Goal: Information Seeking & Learning: Compare options

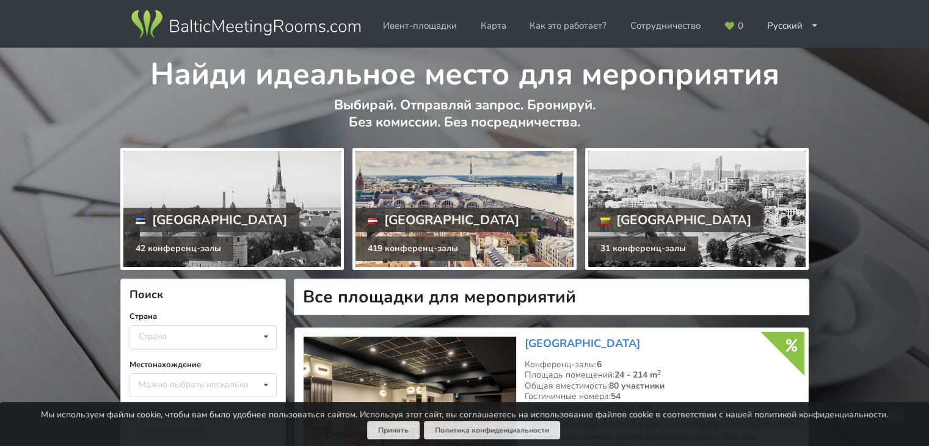
click at [472, 194] on div at bounding box center [465, 209] width 218 height 116
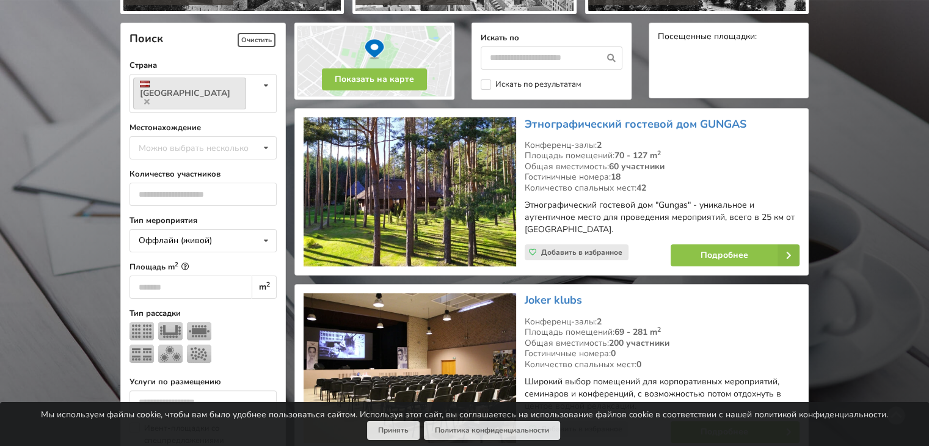
scroll to position [252, 0]
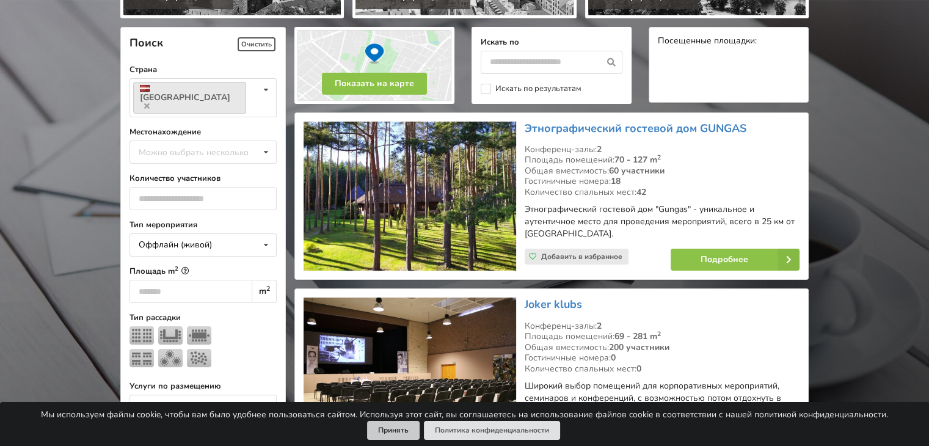
click at [393, 426] on button "Принять" at bounding box center [393, 430] width 53 height 19
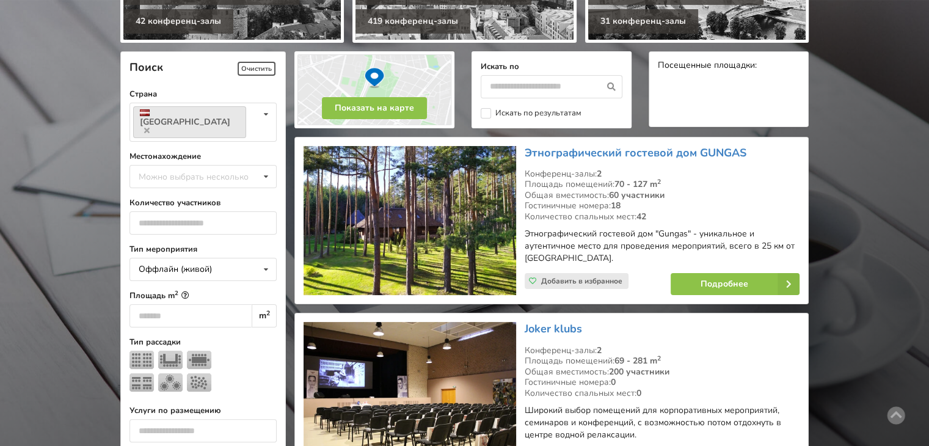
scroll to position [232, 0]
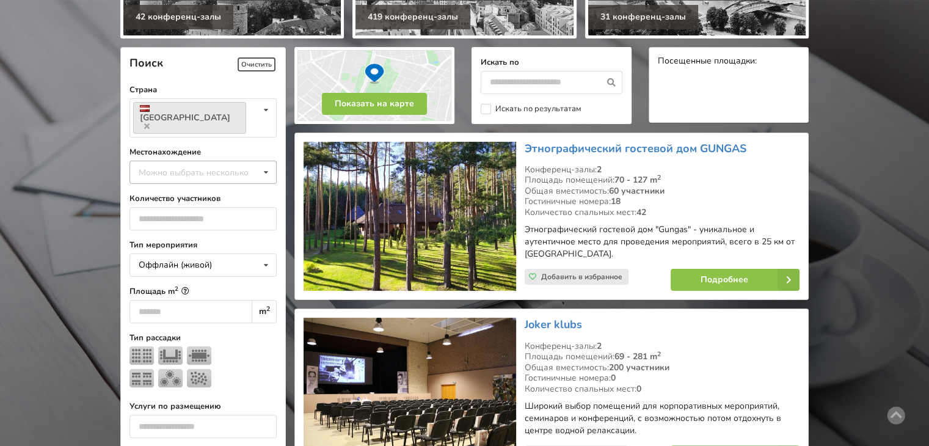
click at [258, 161] on icon at bounding box center [266, 172] width 18 height 23
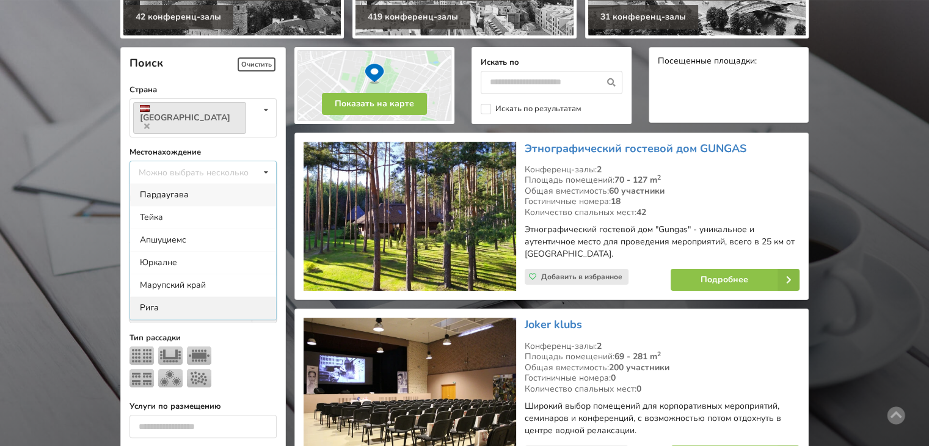
click at [147, 296] on div "Рига" at bounding box center [203, 307] width 146 height 23
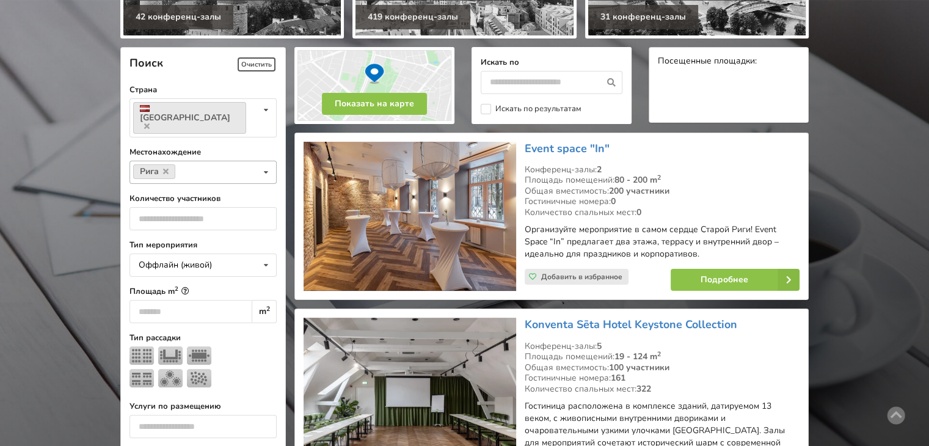
scroll to position [274, 0]
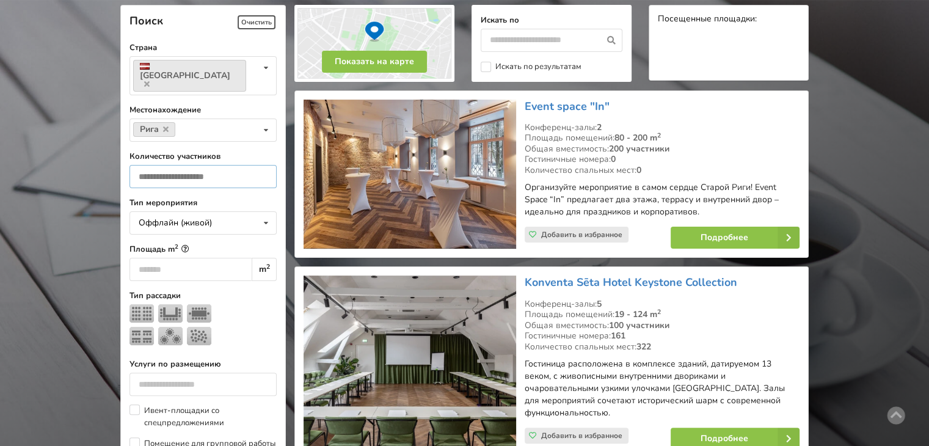
click at [203, 165] on input "number" at bounding box center [203, 176] width 147 height 23
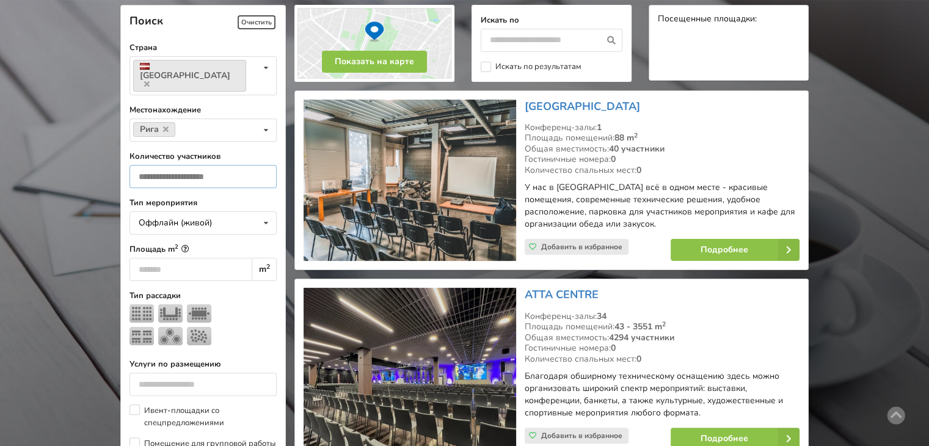
type input "**"
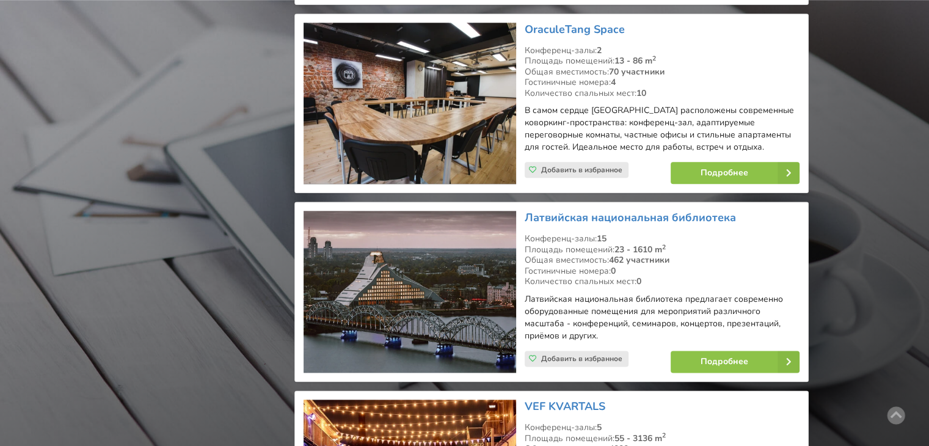
scroll to position [1446, 0]
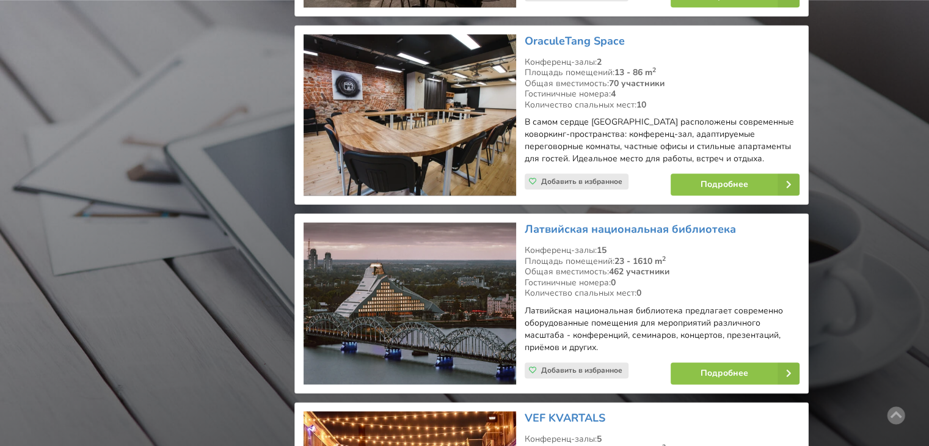
drag, startPoint x: 928, startPoint y: 199, endPoint x: 938, endPoint y: 211, distance: 16.1
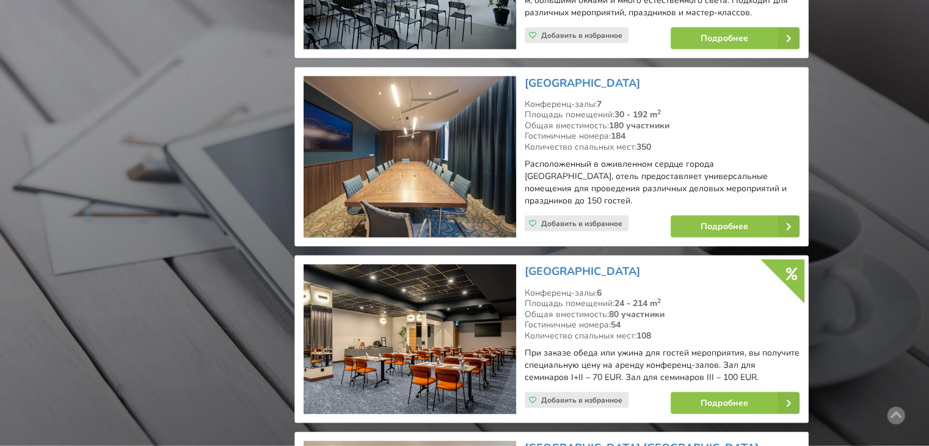
scroll to position [2423, 0]
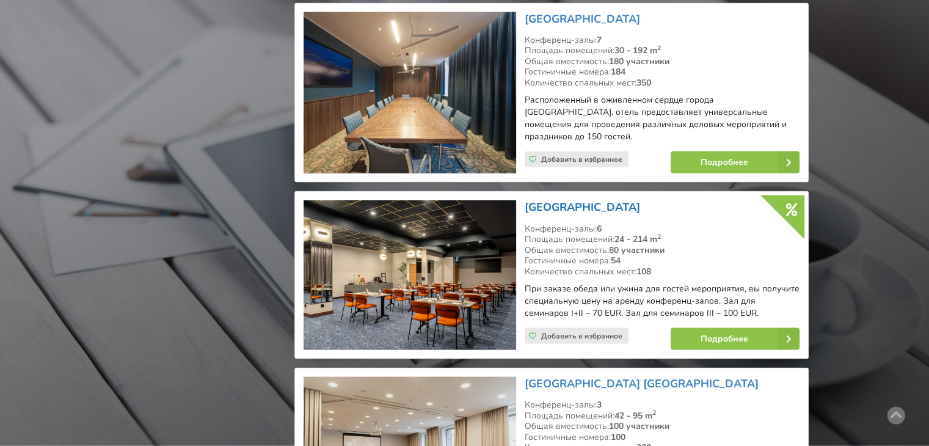
drag, startPoint x: 697, startPoint y: 252, endPoint x: 596, endPoint y: 183, distance: 121.4
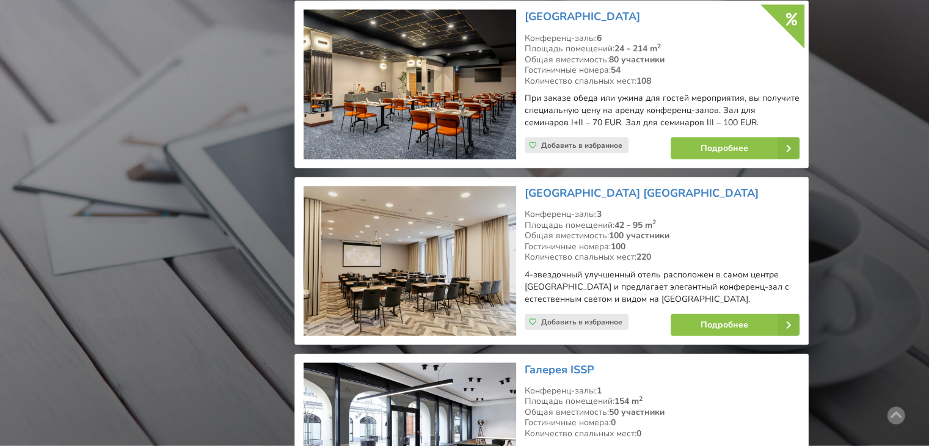
scroll to position [2638, 0]
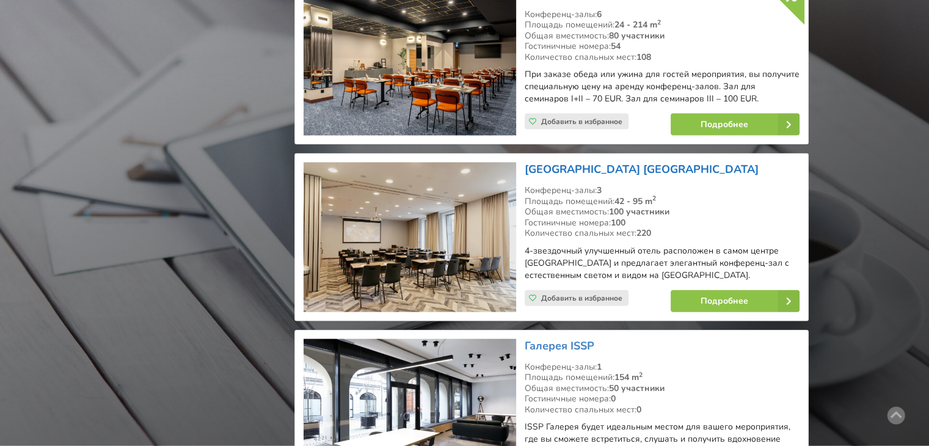
click at [645, 162] on link "[GEOGRAPHIC_DATA] [GEOGRAPHIC_DATA]" at bounding box center [642, 169] width 234 height 15
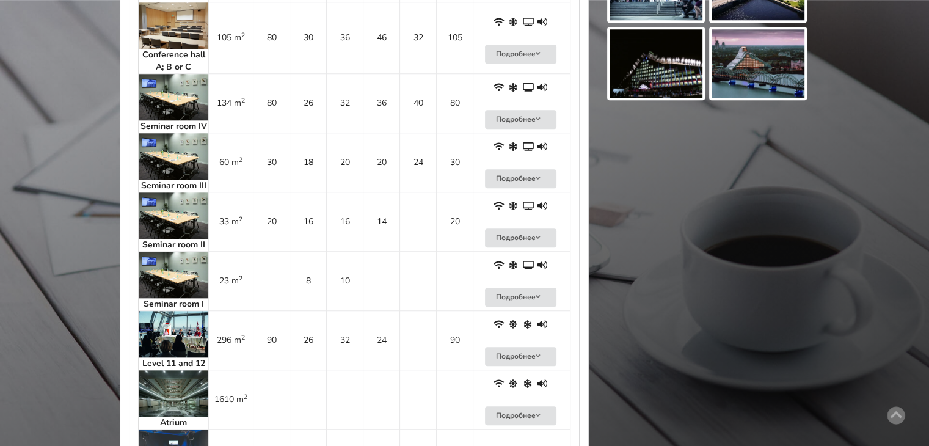
scroll to position [1208, 0]
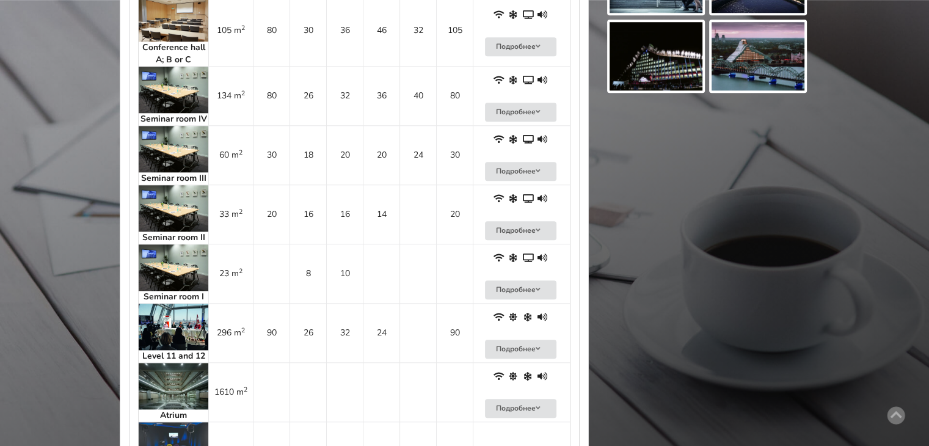
drag, startPoint x: 931, startPoint y: 53, endPoint x: 938, endPoint y: 293, distance: 240.2
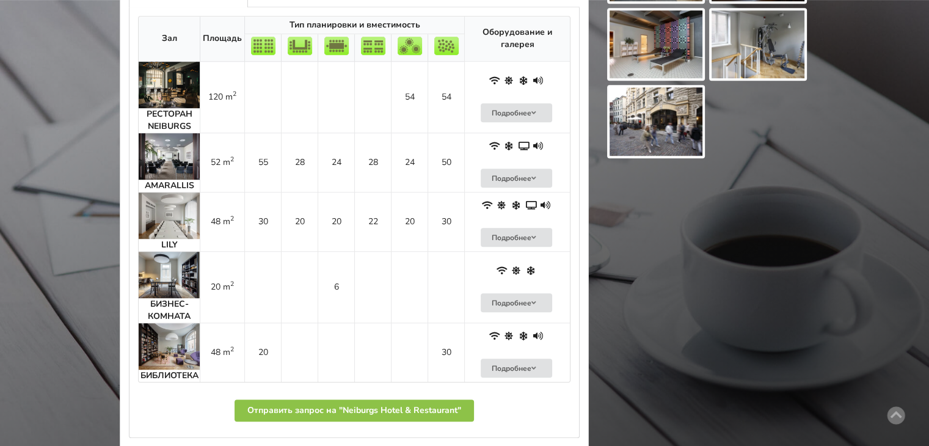
scroll to position [819, 0]
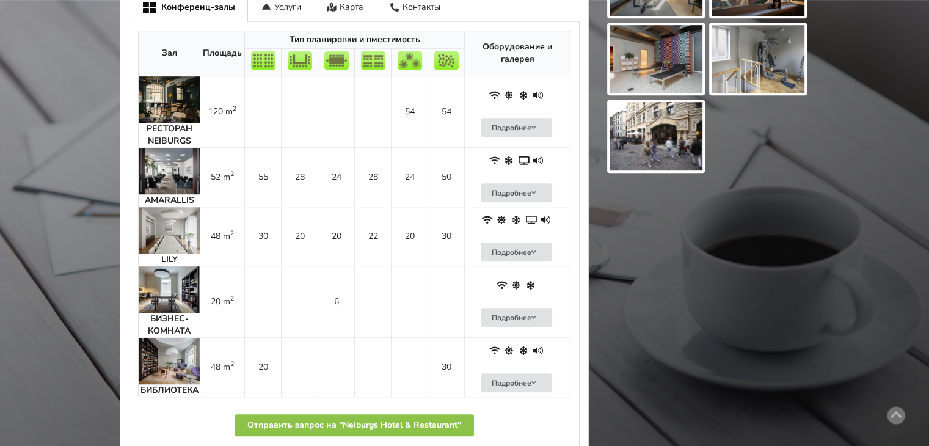
drag, startPoint x: 936, startPoint y: 80, endPoint x: 936, endPoint y: 297, distance: 216.9
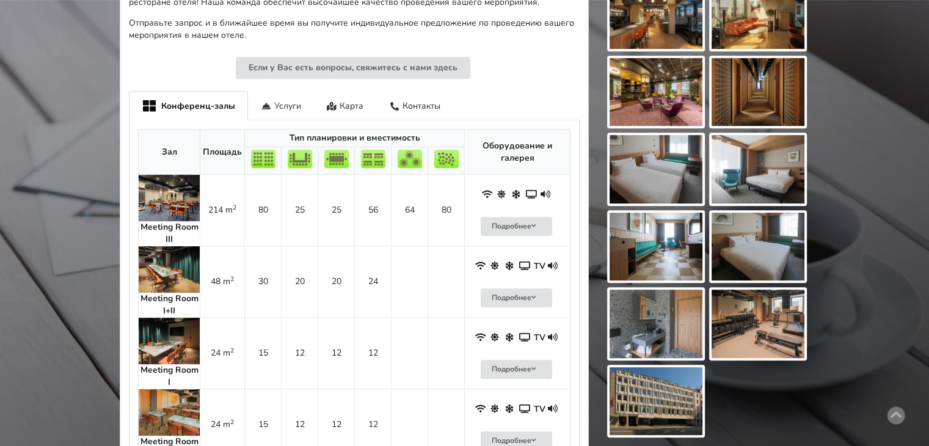
scroll to position [624, 0]
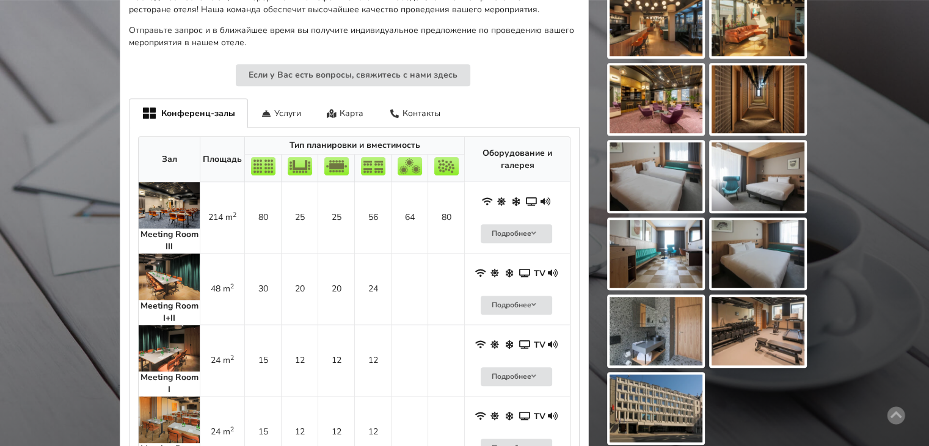
drag, startPoint x: 936, startPoint y: 49, endPoint x: 937, endPoint y: 217, distance: 168.0
click at [167, 262] on img at bounding box center [169, 277] width 61 height 46
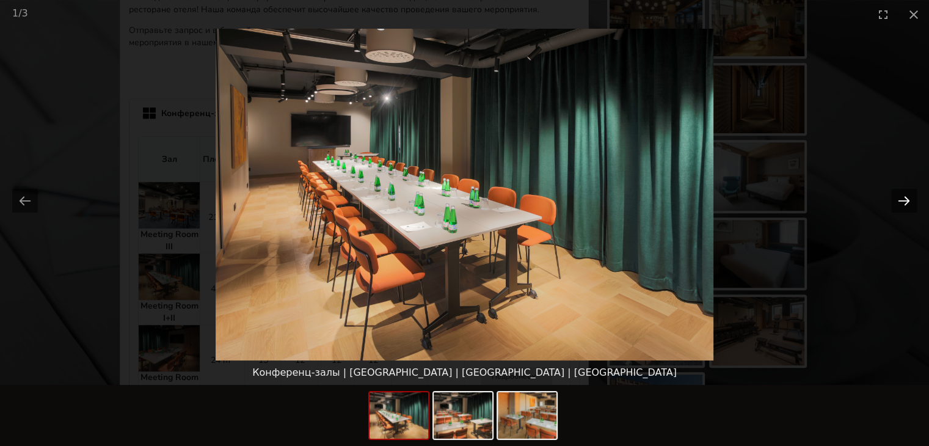
click at [907, 196] on button "Next slide" at bounding box center [905, 201] width 26 height 24
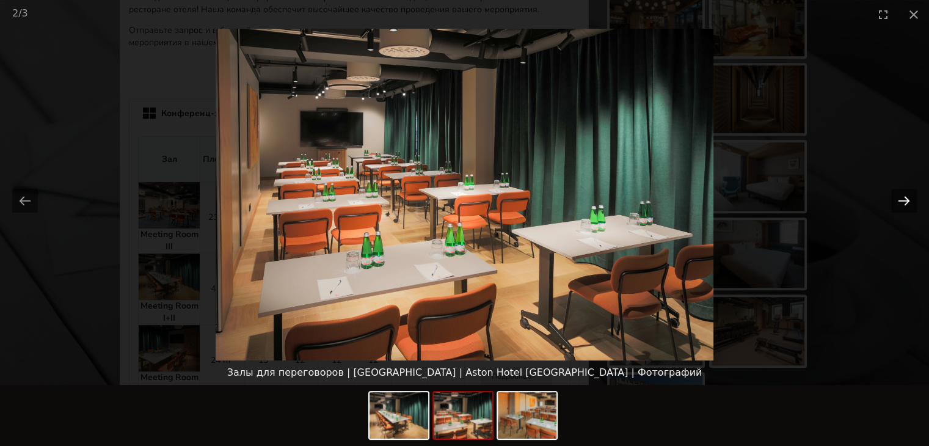
click at [907, 196] on button "Next slide" at bounding box center [905, 201] width 26 height 24
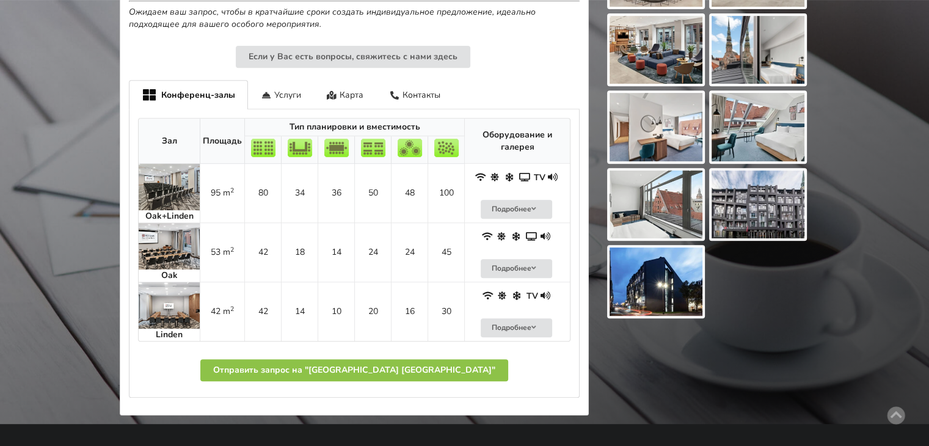
scroll to position [549, 0]
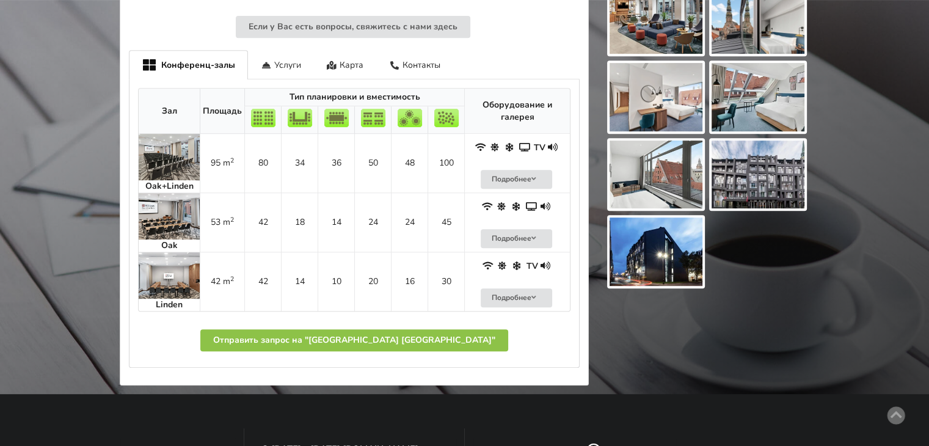
click at [175, 214] on img at bounding box center [169, 216] width 61 height 46
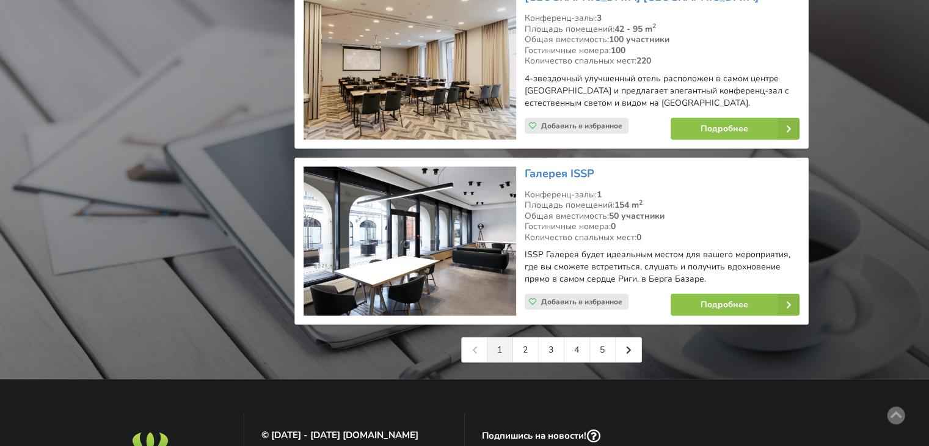
scroll to position [2814, 0]
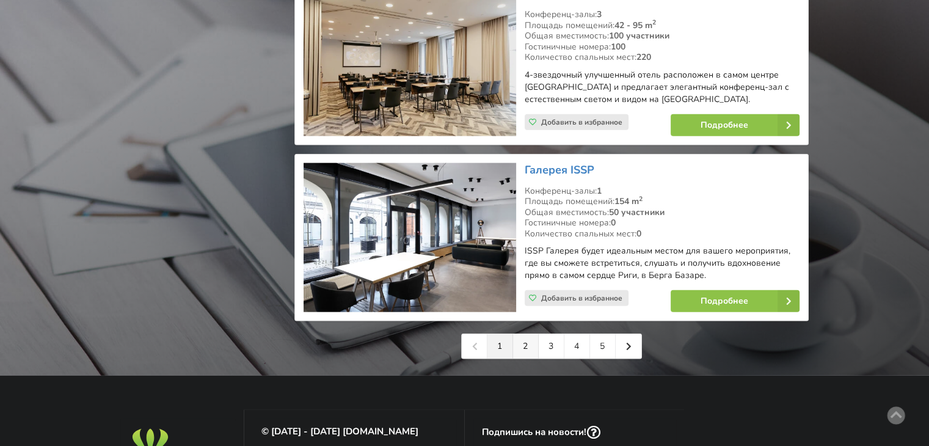
click at [532, 334] on link "2" at bounding box center [526, 346] width 26 height 24
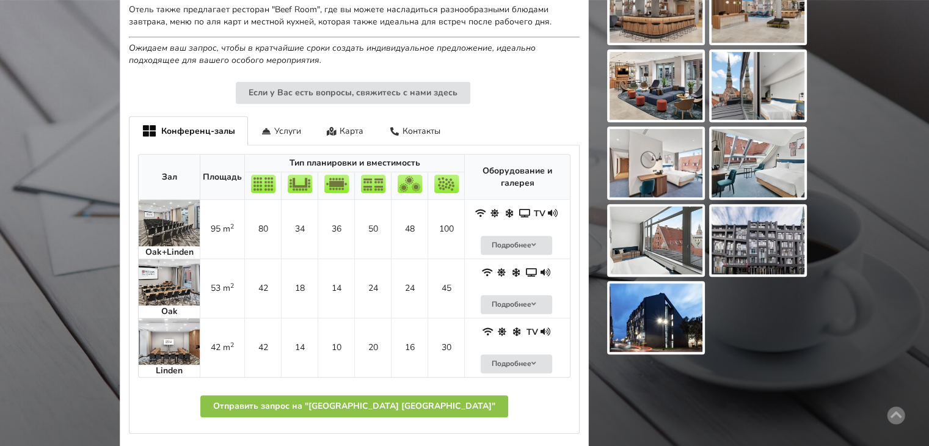
scroll to position [480, 0]
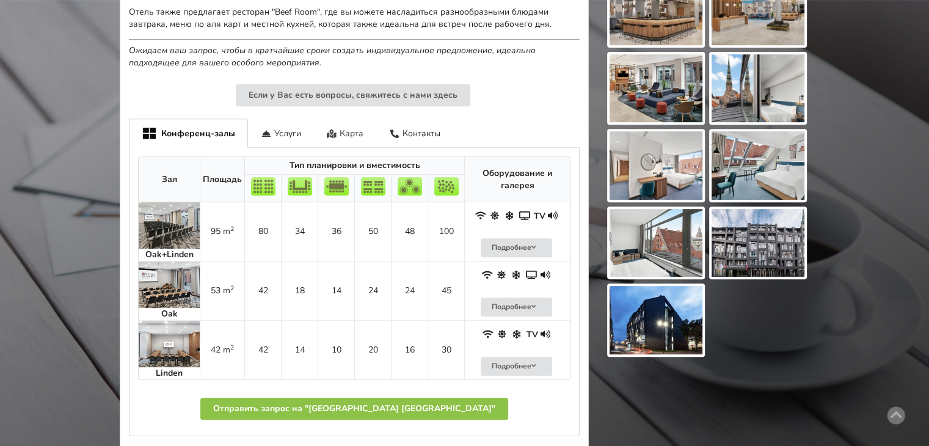
click at [342, 128] on div "Карта" at bounding box center [345, 133] width 63 height 29
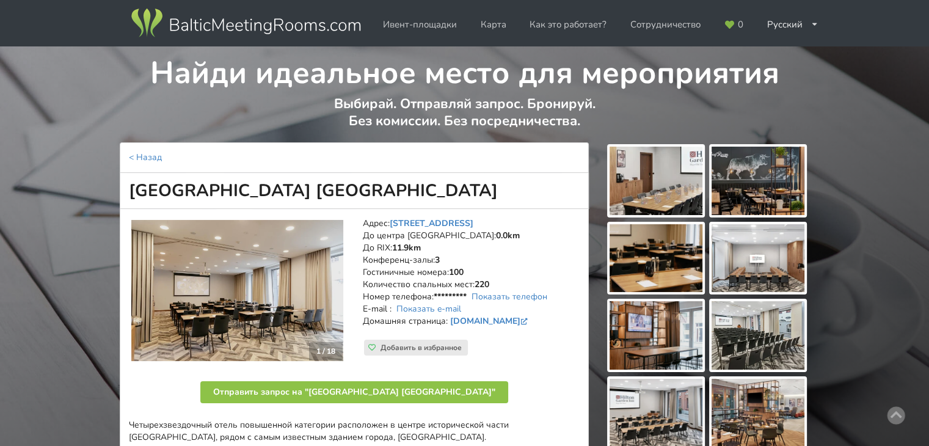
scroll to position [0, 0]
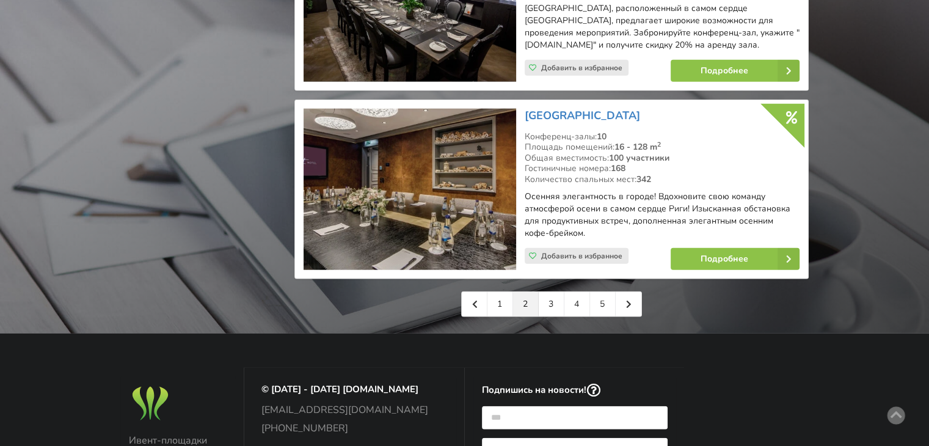
scroll to position [2868, 0]
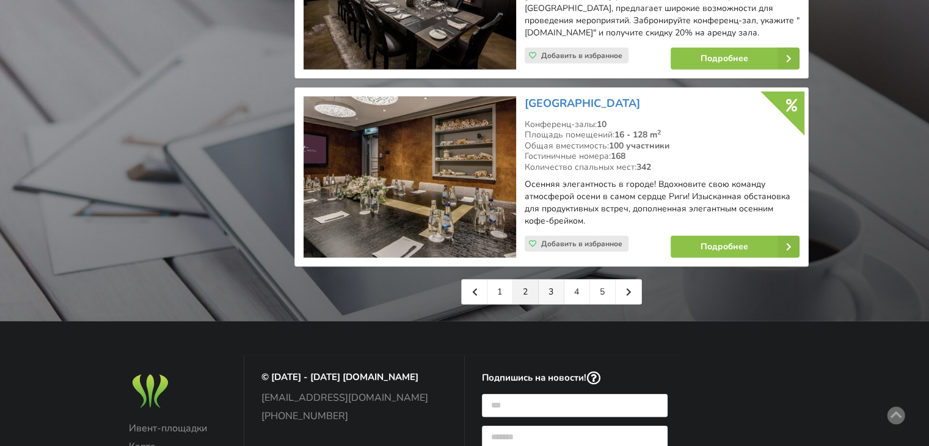
click at [547, 280] on link "3" at bounding box center [552, 292] width 26 height 24
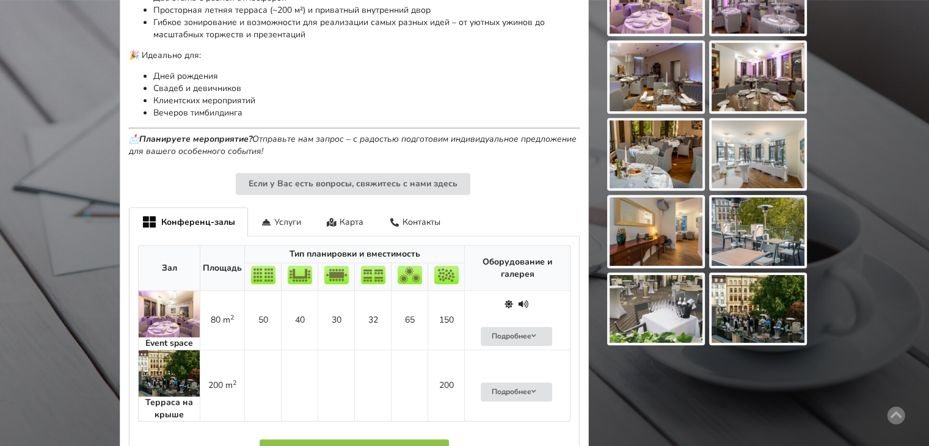
scroll to position [647, 0]
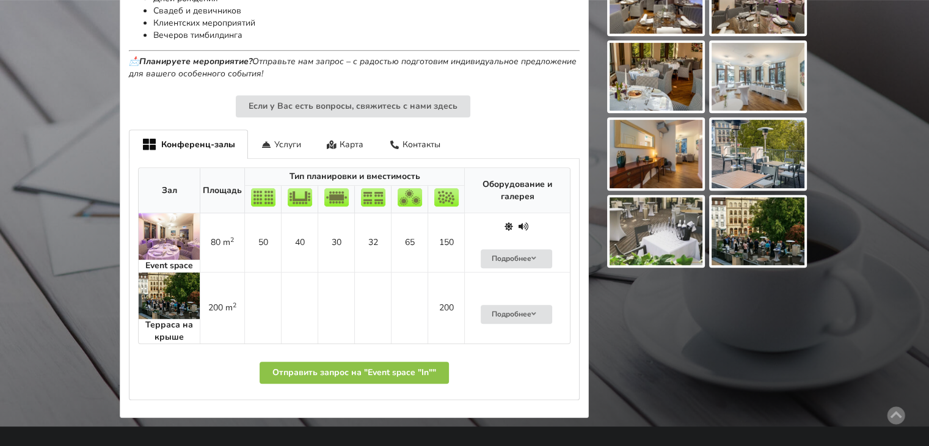
drag, startPoint x: 933, startPoint y: 54, endPoint x: 938, endPoint y: 259, distance: 204.8
click at [167, 241] on img at bounding box center [169, 236] width 61 height 46
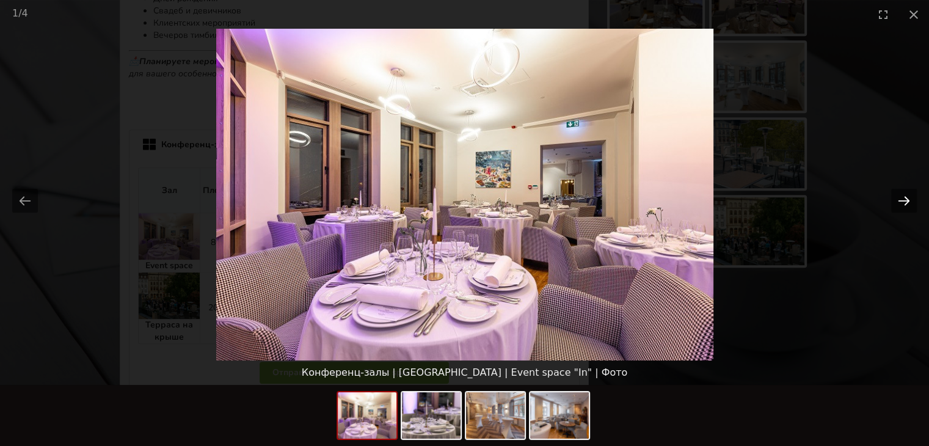
click at [899, 200] on button "Next slide" at bounding box center [905, 201] width 26 height 24
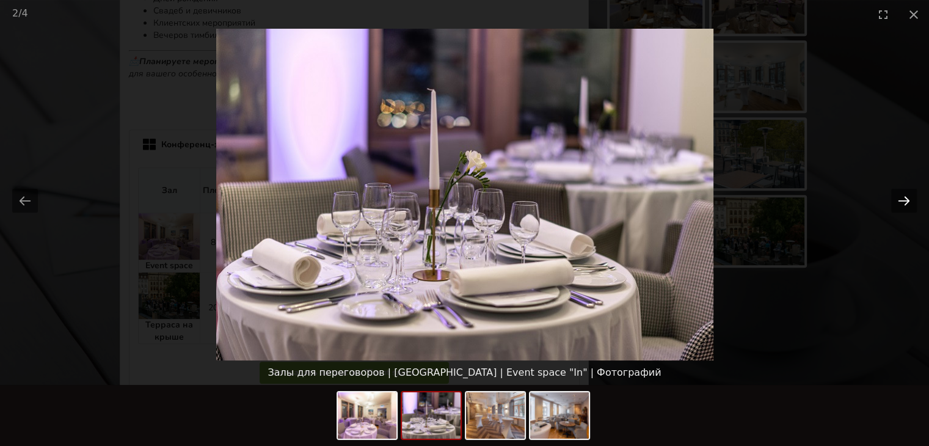
click at [906, 199] on button "Next slide" at bounding box center [905, 201] width 26 height 24
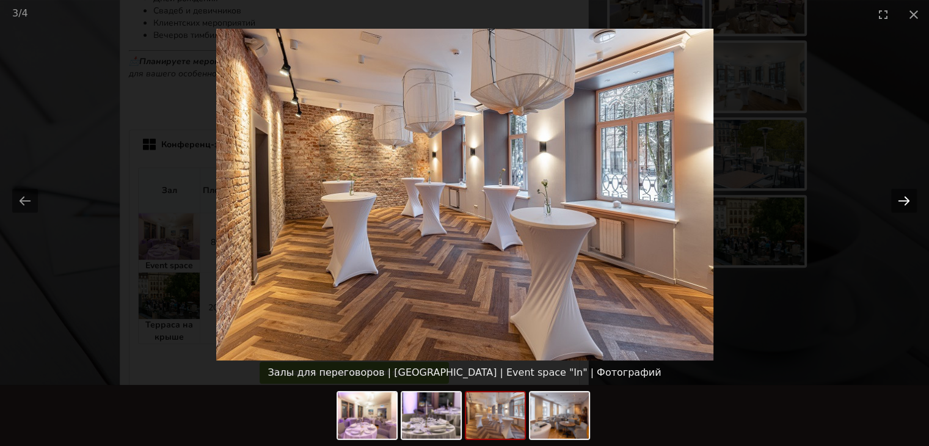
click at [906, 199] on button "Next slide" at bounding box center [905, 201] width 26 height 24
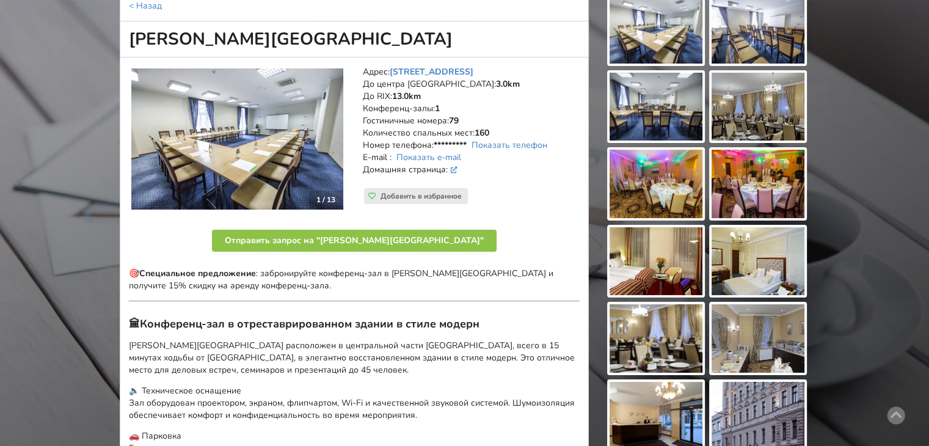
scroll to position [14, 0]
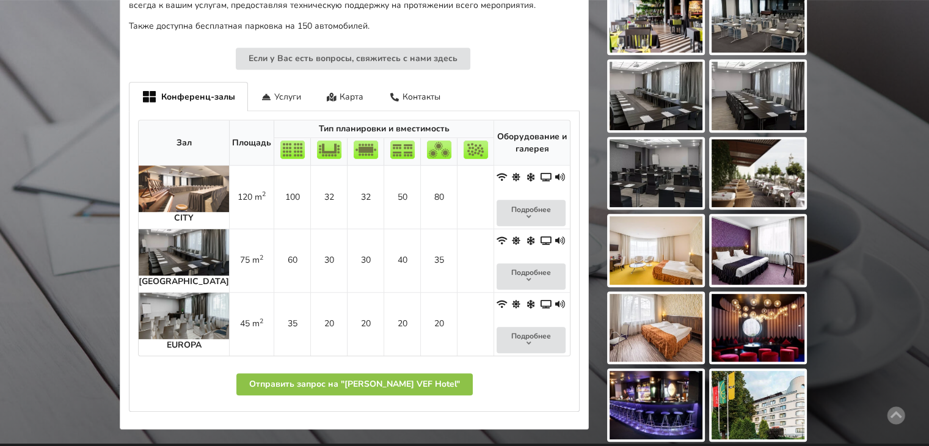
scroll to position [551, 0]
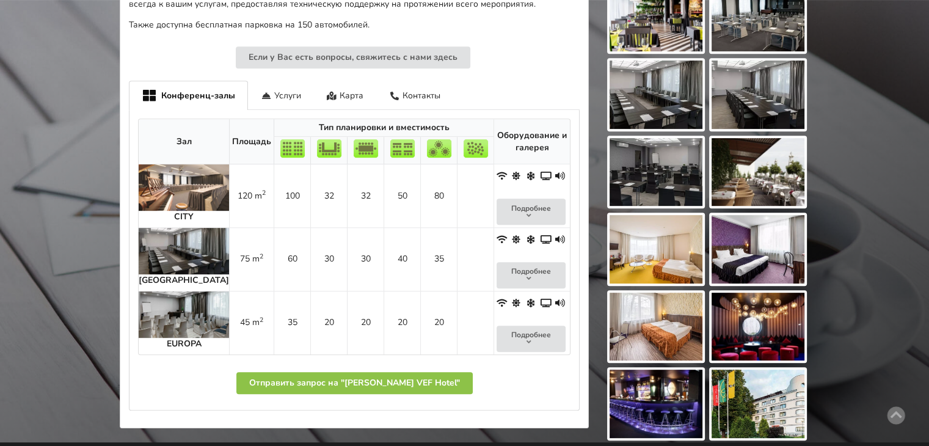
drag, startPoint x: 935, startPoint y: 54, endPoint x: 937, endPoint y: 235, distance: 180.3
click at [171, 291] on img at bounding box center [184, 314] width 90 height 46
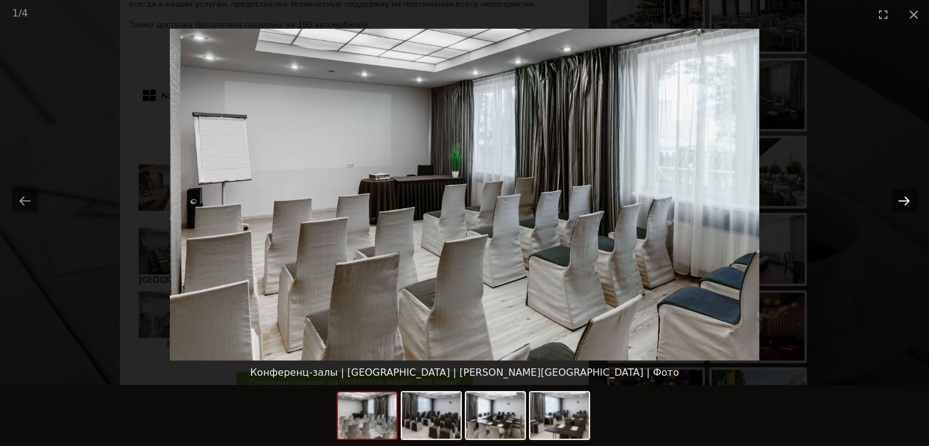
click at [907, 196] on button "Next slide" at bounding box center [905, 201] width 26 height 24
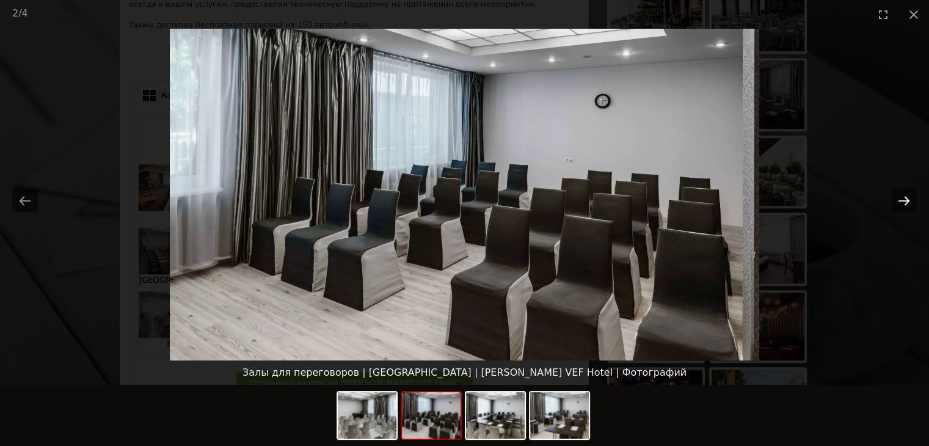
click at [907, 196] on button "Next slide" at bounding box center [905, 201] width 26 height 24
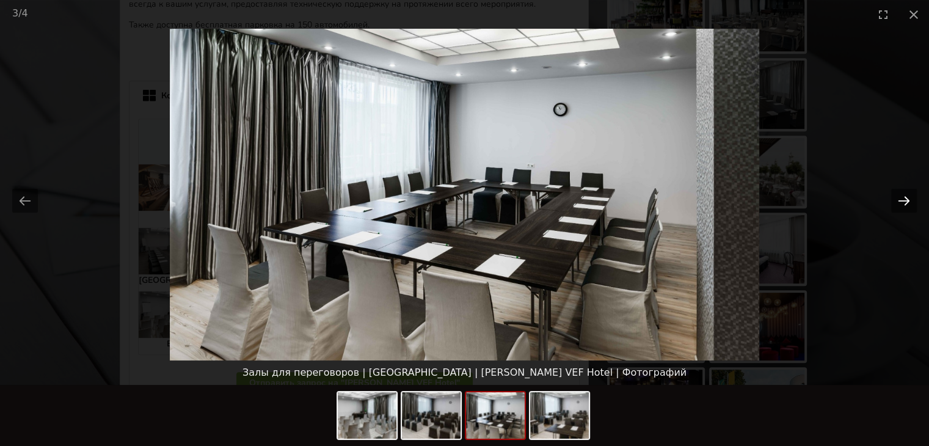
click at [907, 196] on button "Next slide" at bounding box center [905, 201] width 26 height 24
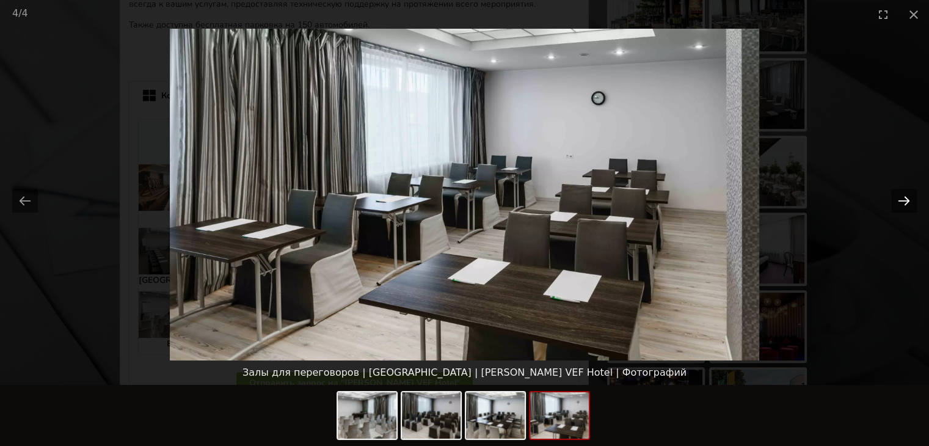
click at [907, 196] on button "Next slide" at bounding box center [905, 201] width 26 height 24
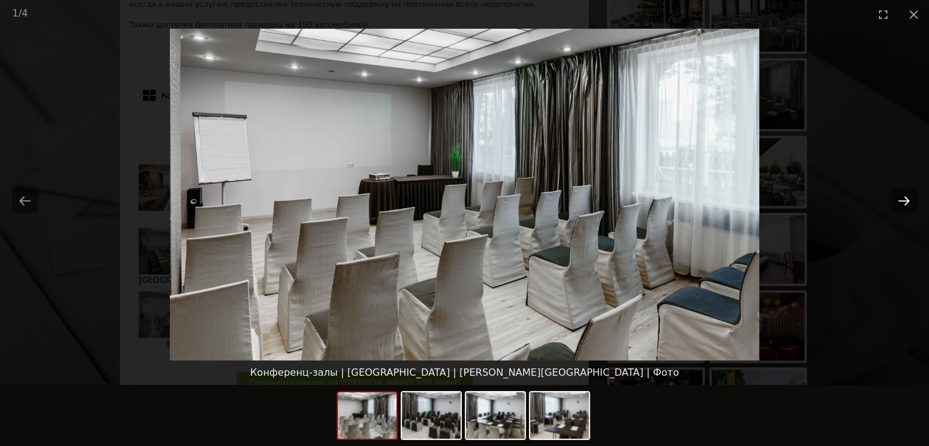
click at [907, 196] on button "Next slide" at bounding box center [905, 201] width 26 height 24
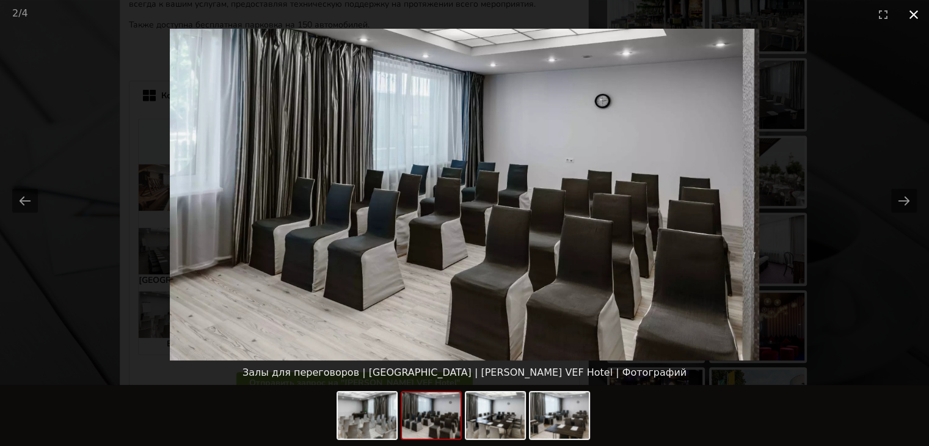
click at [914, 8] on button "Close gallery" at bounding box center [914, 14] width 31 height 29
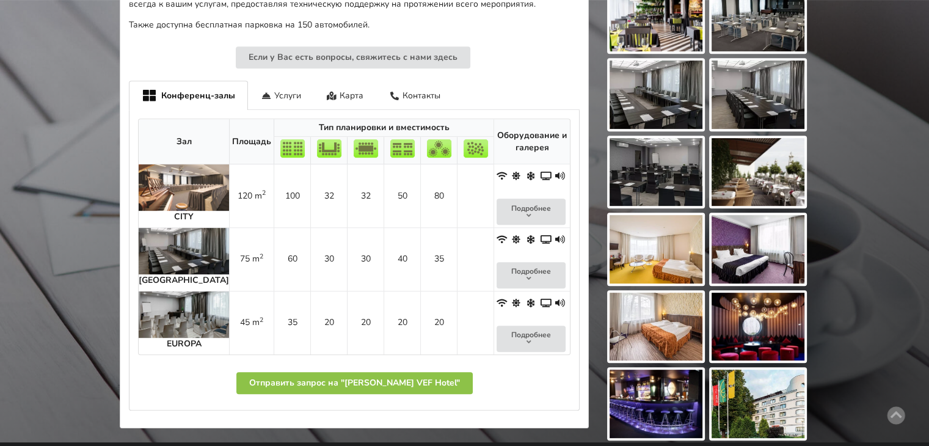
click at [169, 298] on img at bounding box center [184, 314] width 90 height 46
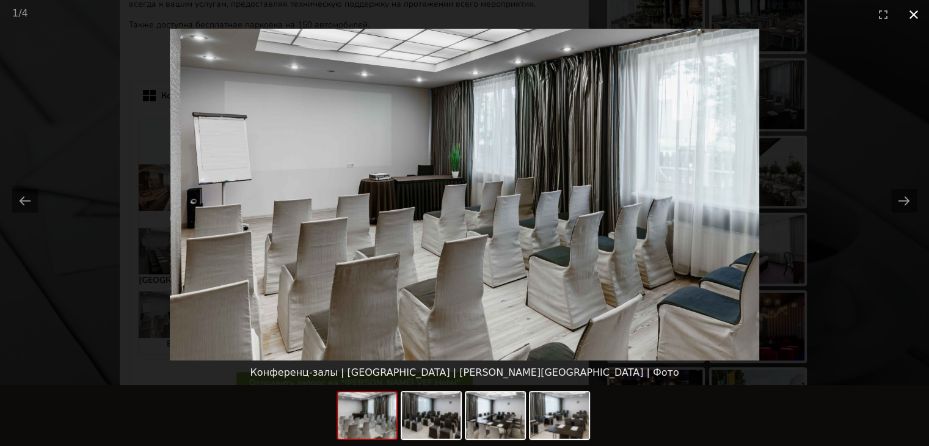
click at [914, 16] on button "Close gallery" at bounding box center [914, 14] width 31 height 29
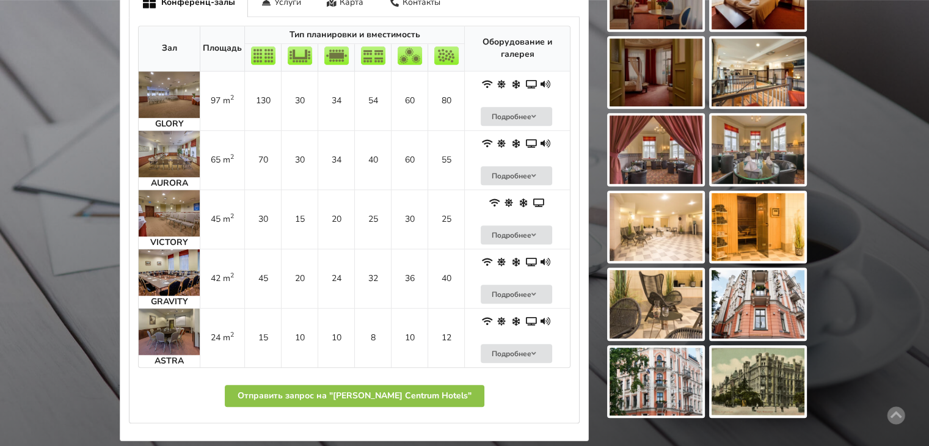
scroll to position [804, 0]
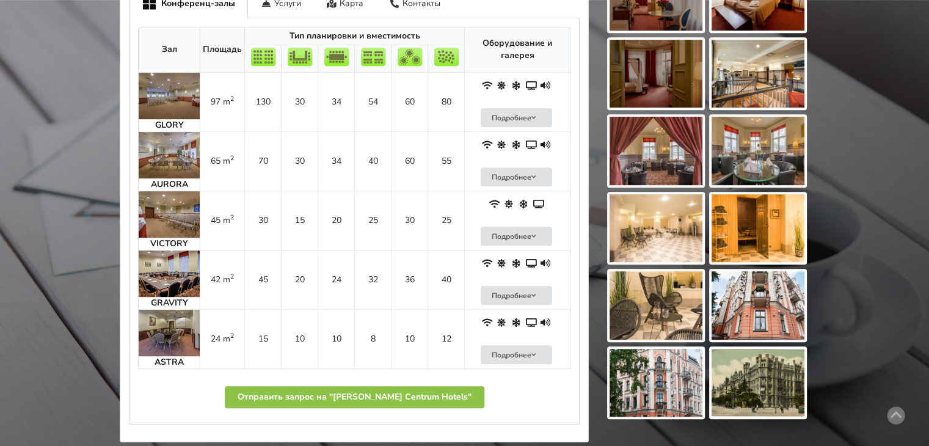
click at [175, 211] on img at bounding box center [169, 214] width 61 height 46
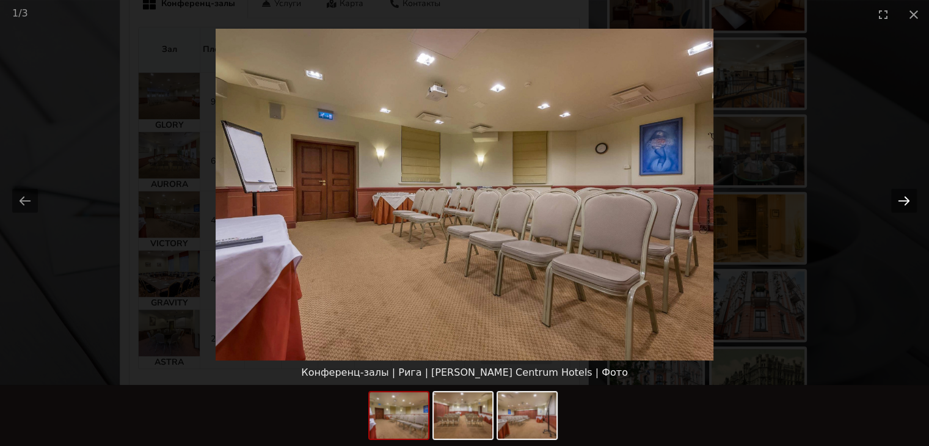
click at [904, 196] on button "Next slide" at bounding box center [905, 201] width 26 height 24
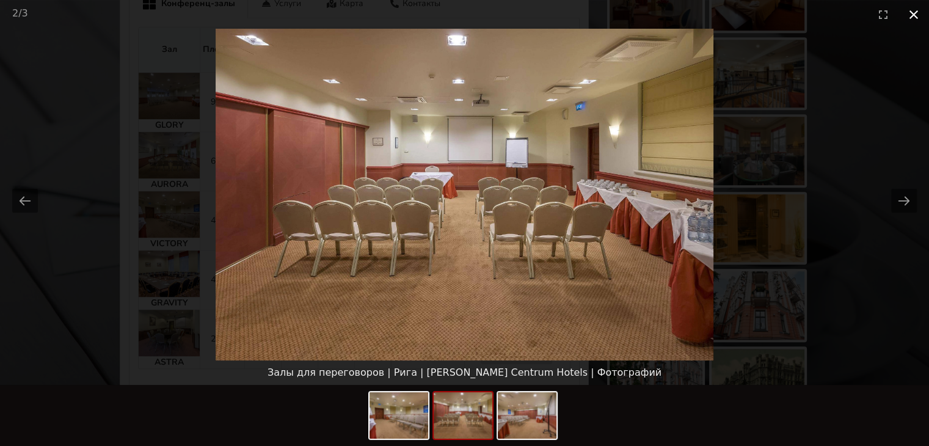
click at [914, 16] on button "Close gallery" at bounding box center [914, 14] width 31 height 29
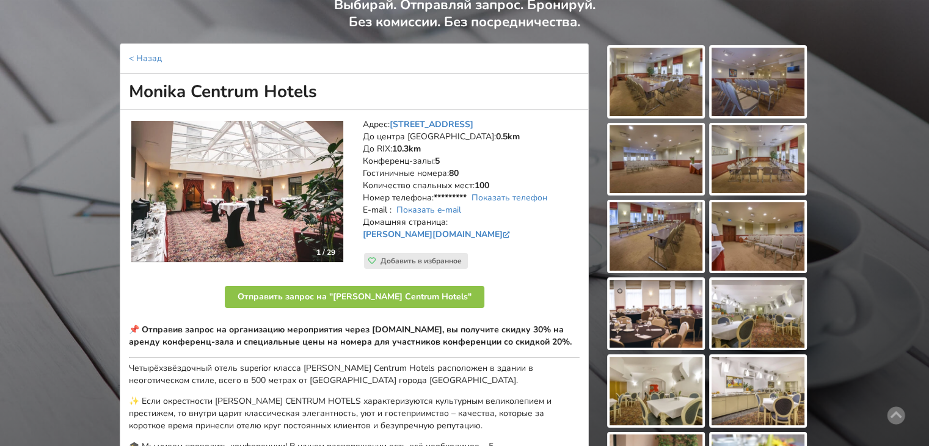
scroll to position [0, 0]
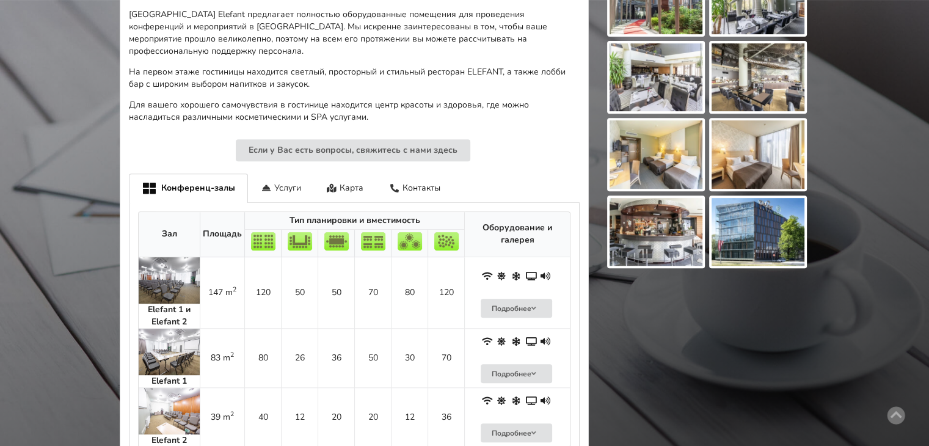
scroll to position [581, 0]
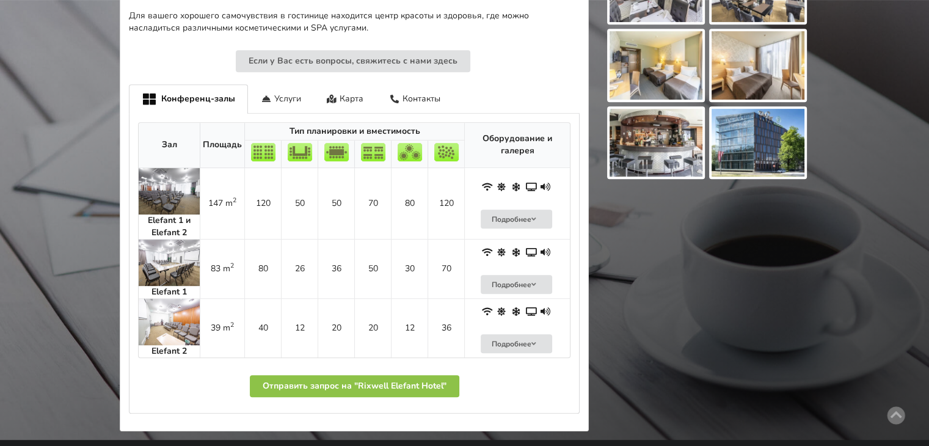
click at [186, 299] on img at bounding box center [169, 322] width 61 height 46
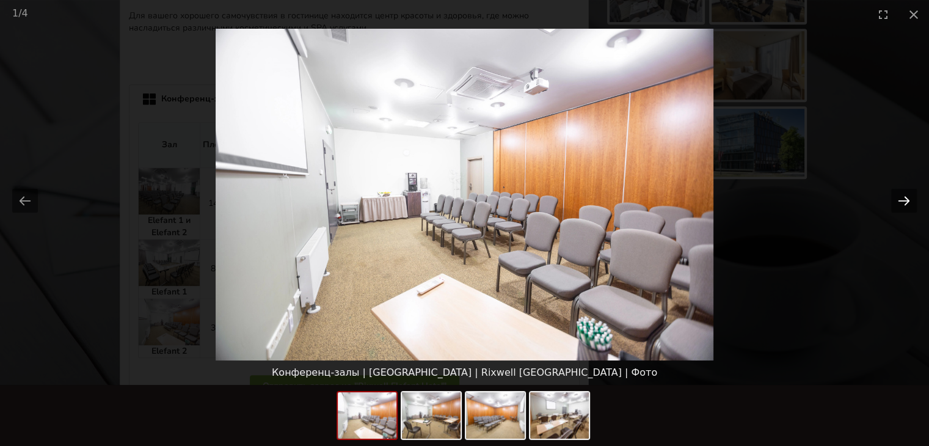
click at [900, 203] on button "Next slide" at bounding box center [905, 201] width 26 height 24
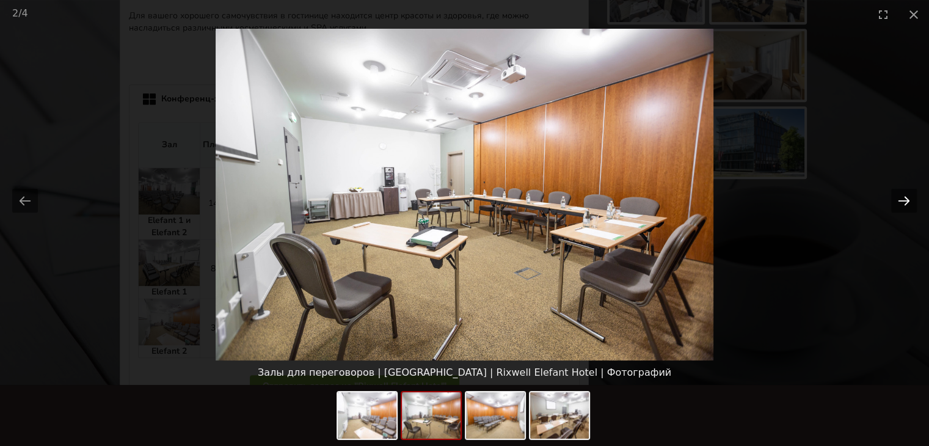
click at [900, 203] on button "Next slide" at bounding box center [905, 201] width 26 height 24
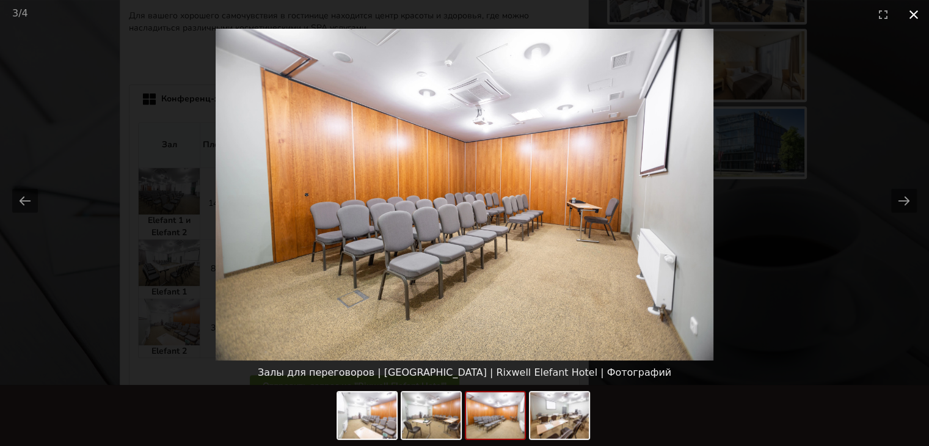
click at [917, 20] on button "Close gallery" at bounding box center [914, 14] width 31 height 29
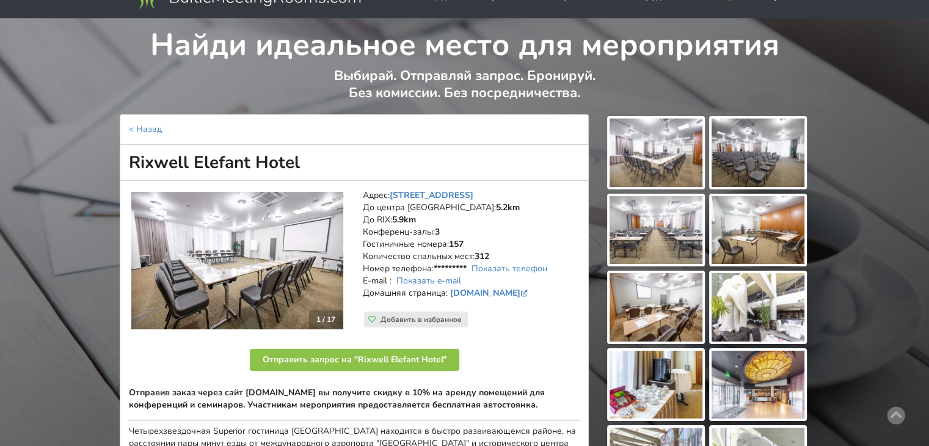
scroll to position [0, 0]
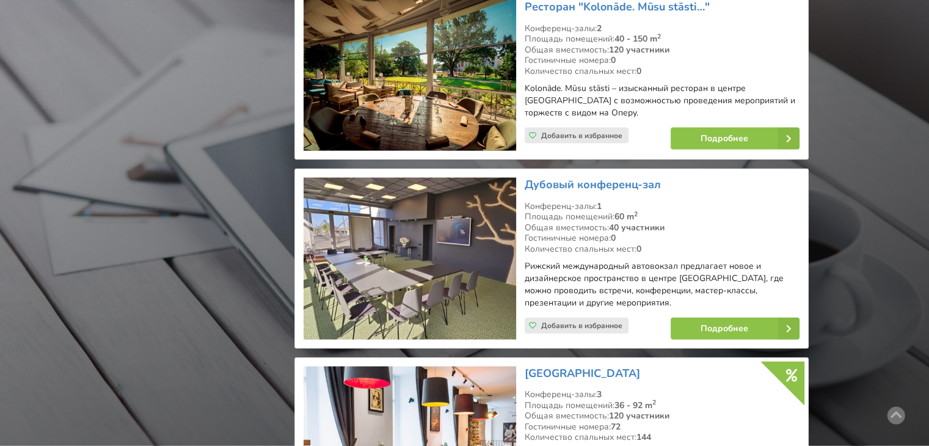
scroll to position [2748, 0]
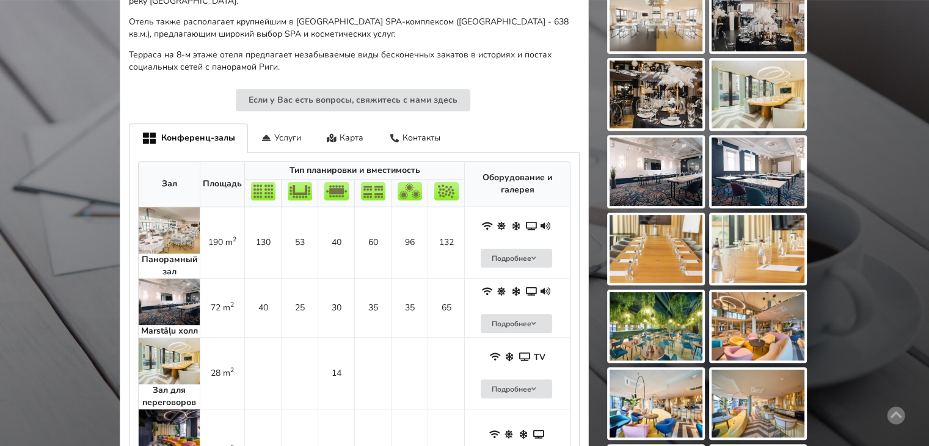
scroll to position [446, 0]
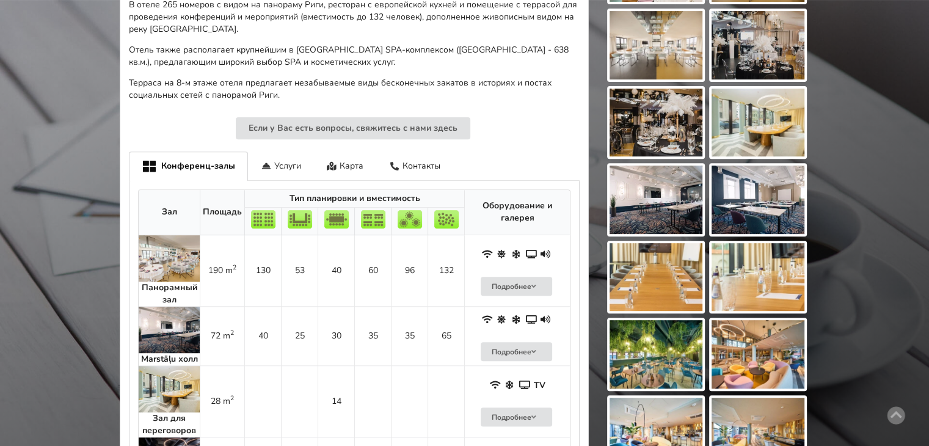
click at [178, 323] on img at bounding box center [169, 330] width 61 height 46
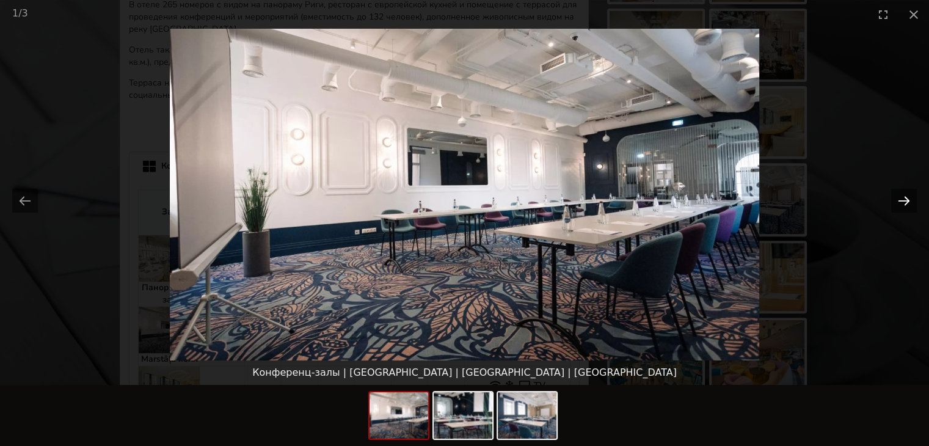
click at [907, 201] on button "Next slide" at bounding box center [905, 201] width 26 height 24
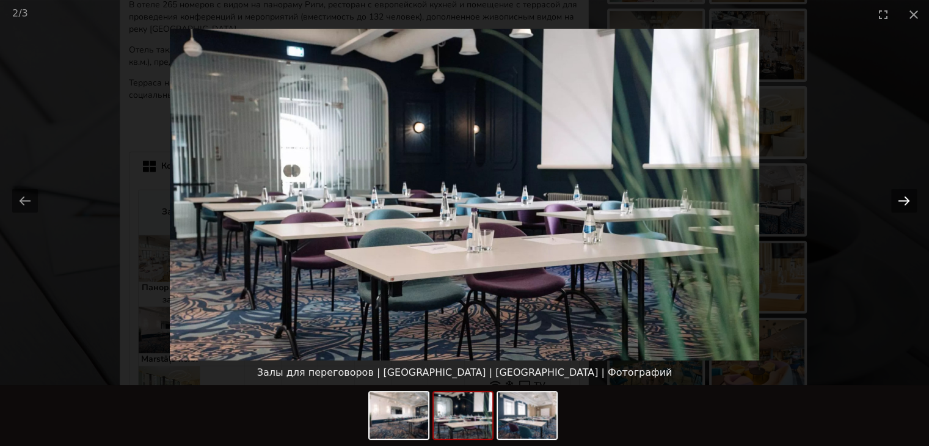
click at [907, 201] on button "Next slide" at bounding box center [905, 201] width 26 height 24
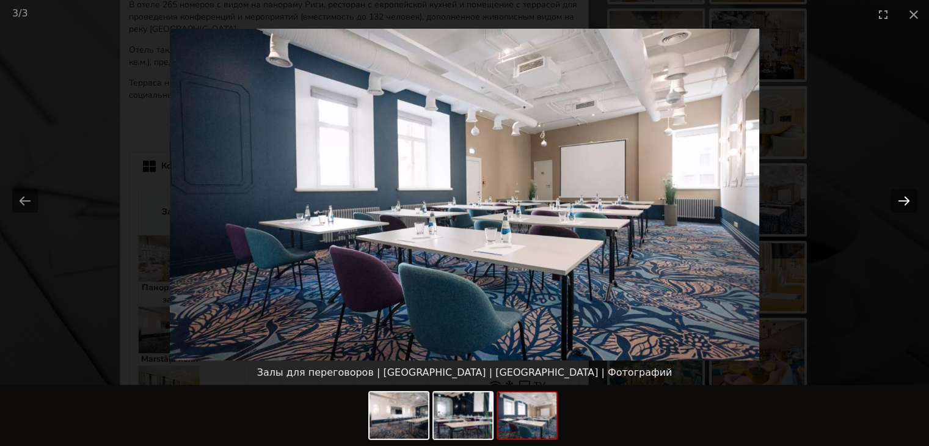
click at [907, 201] on button "Next slide" at bounding box center [905, 201] width 26 height 24
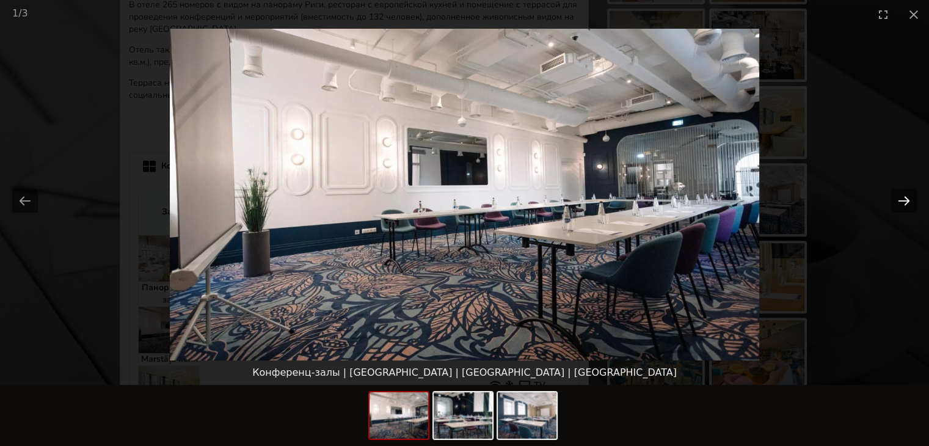
click at [907, 201] on button "Next slide" at bounding box center [905, 201] width 26 height 24
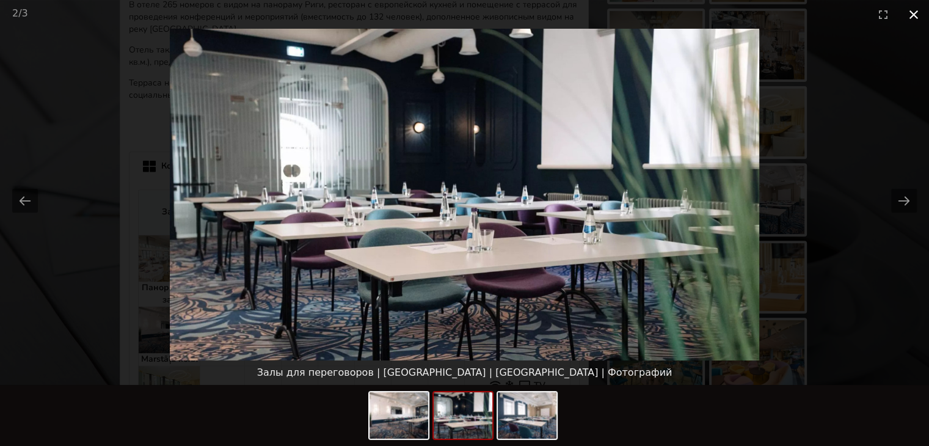
click at [920, 12] on button "Close gallery" at bounding box center [914, 14] width 31 height 29
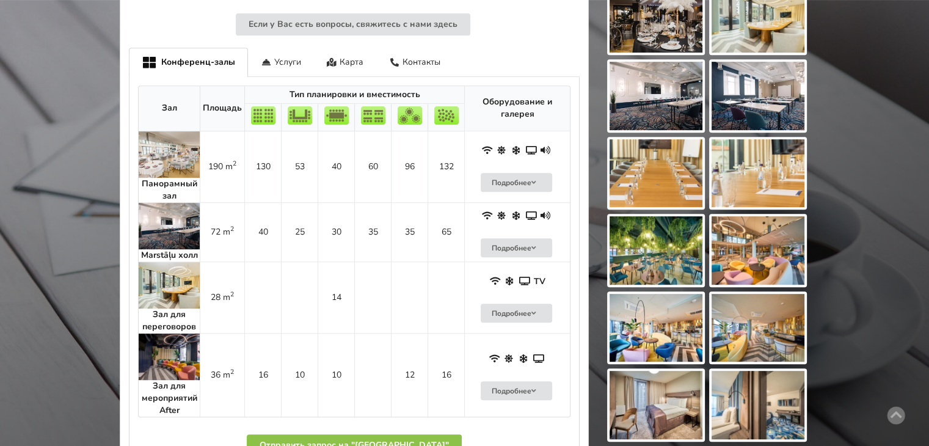
scroll to position [548, 0]
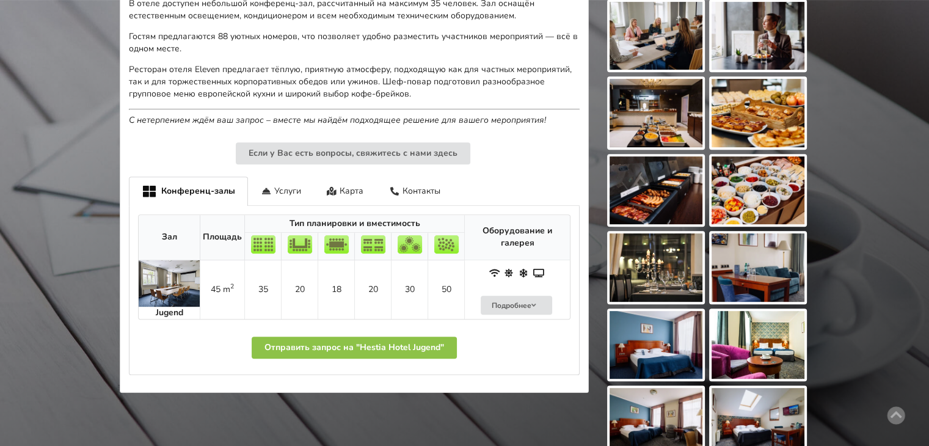
scroll to position [548, 0]
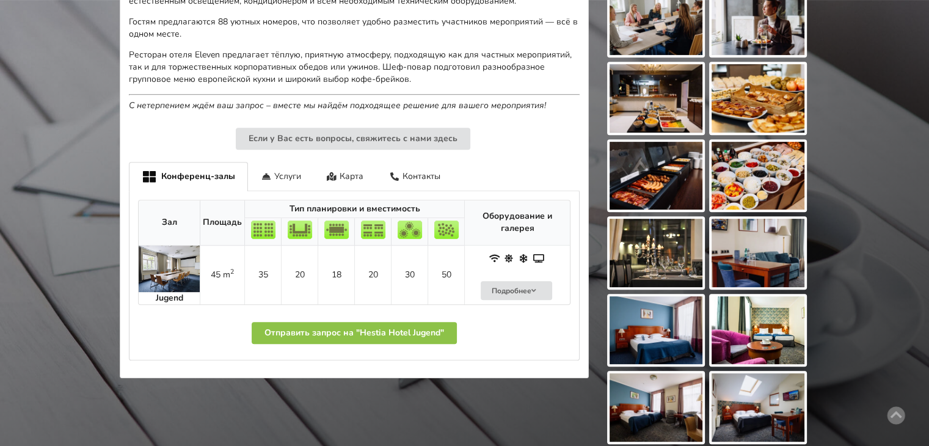
click at [183, 265] on img at bounding box center [169, 269] width 61 height 46
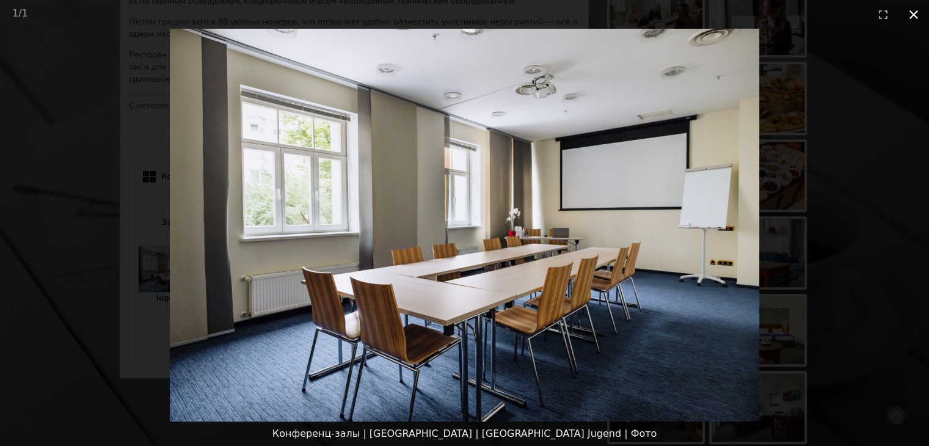
click at [914, 8] on button "Close gallery" at bounding box center [914, 14] width 31 height 29
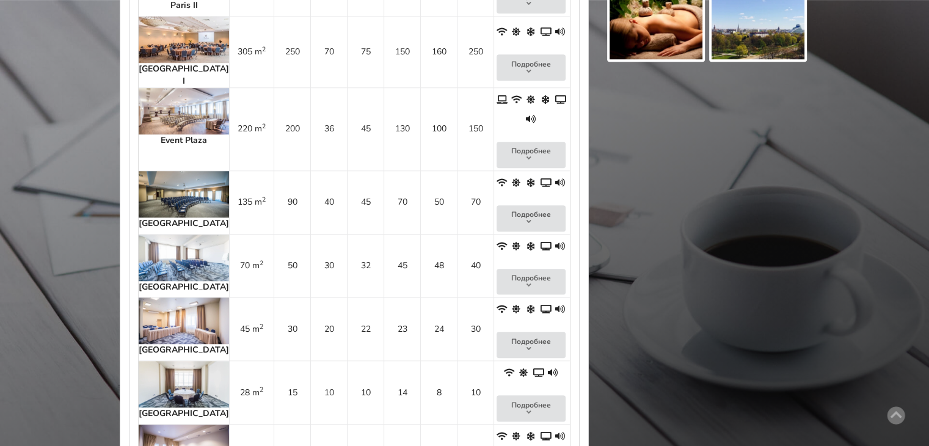
scroll to position [851, 0]
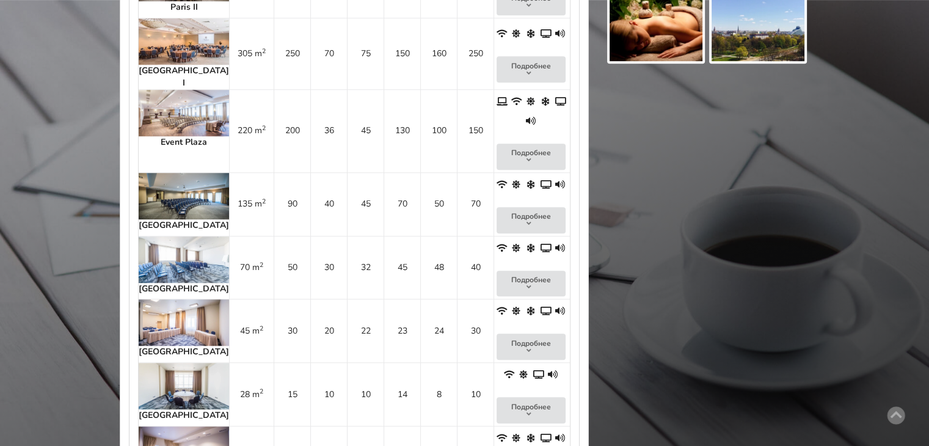
click at [182, 299] on img at bounding box center [184, 322] width 90 height 46
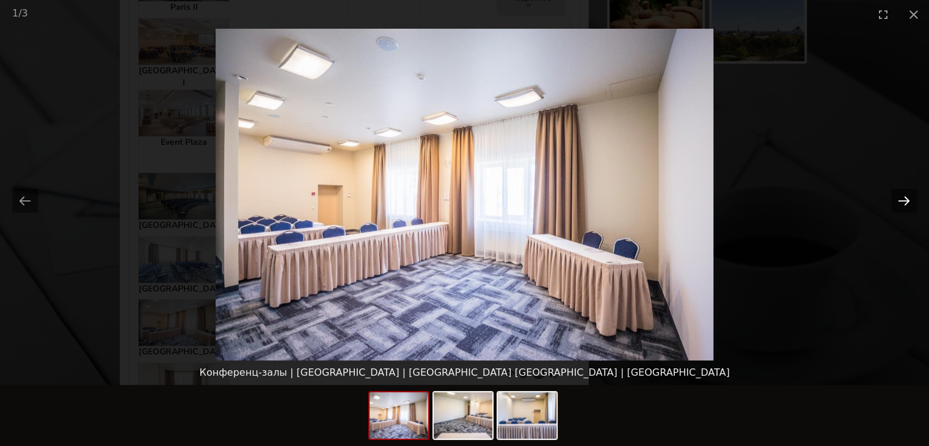
click at [904, 196] on button "Next slide" at bounding box center [905, 201] width 26 height 24
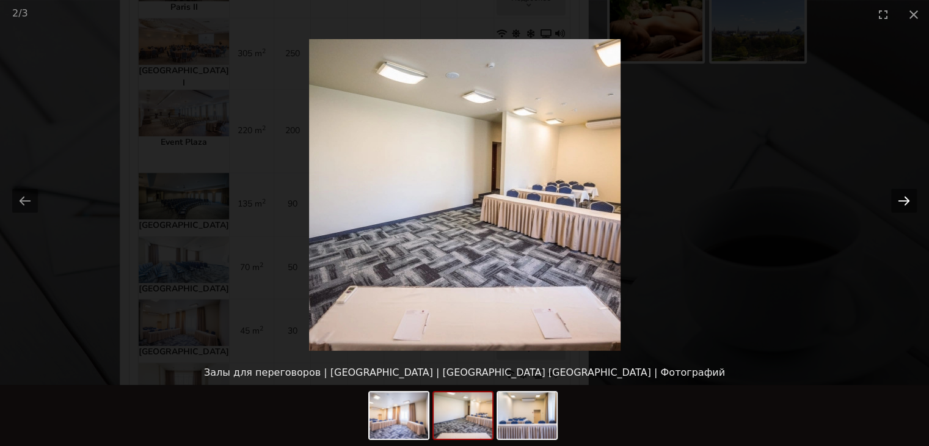
click at [904, 196] on button "Next slide" at bounding box center [905, 201] width 26 height 24
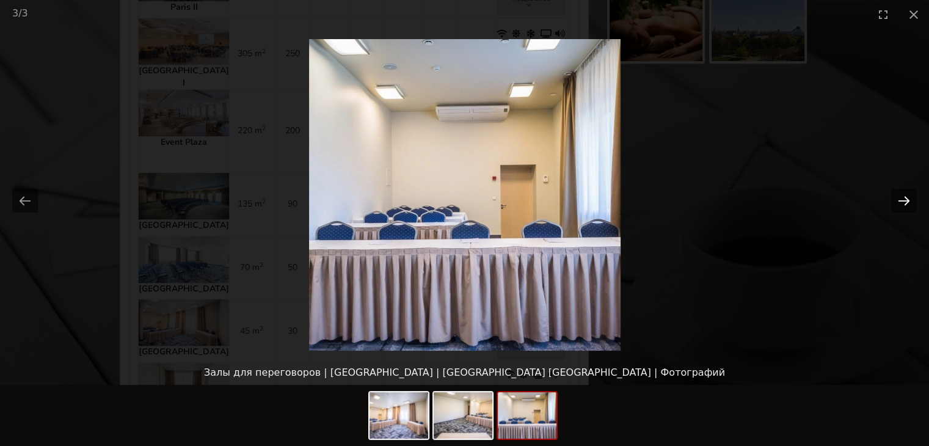
click at [904, 196] on button "Next slide" at bounding box center [905, 201] width 26 height 24
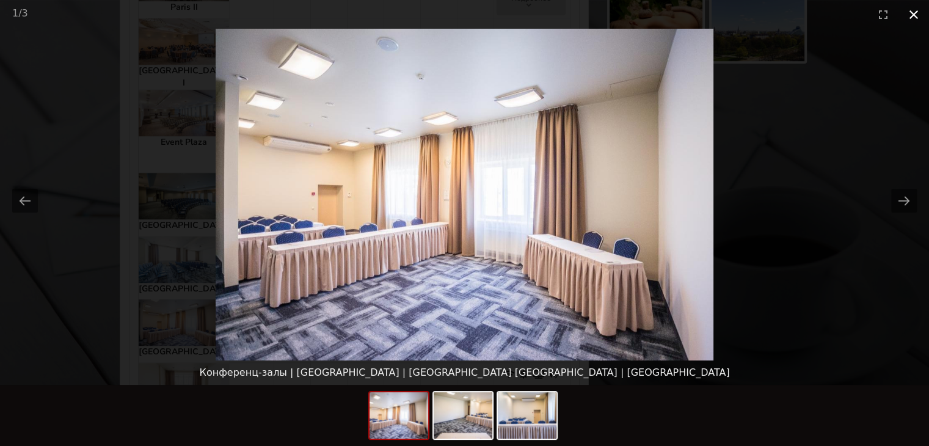
click at [912, 13] on button "Close gallery" at bounding box center [914, 14] width 31 height 29
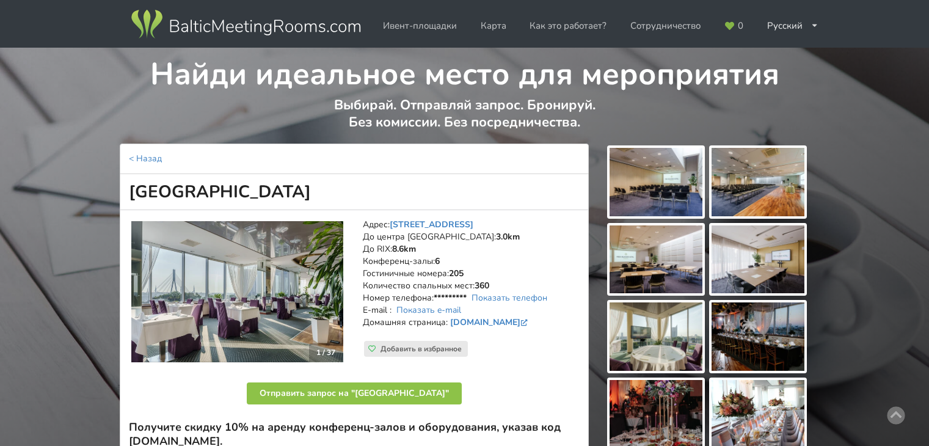
scroll to position [904, 0]
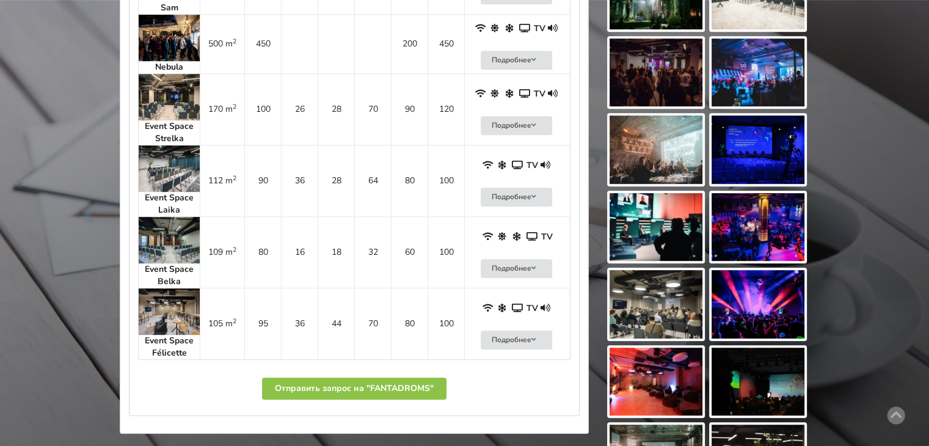
scroll to position [809, 0]
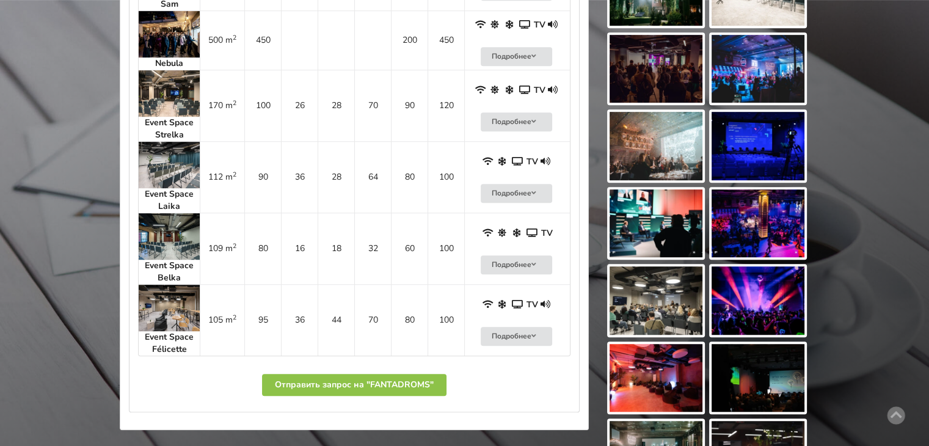
click at [180, 309] on img at bounding box center [169, 308] width 61 height 46
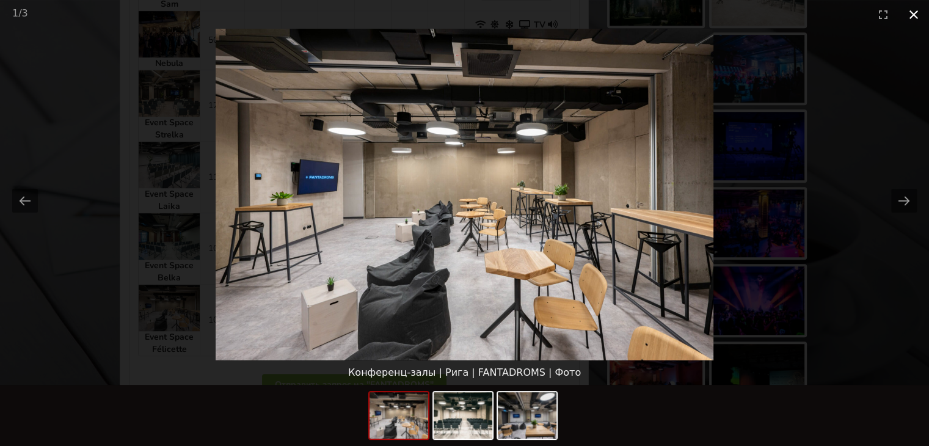
click at [917, 12] on button "Close gallery" at bounding box center [914, 14] width 31 height 29
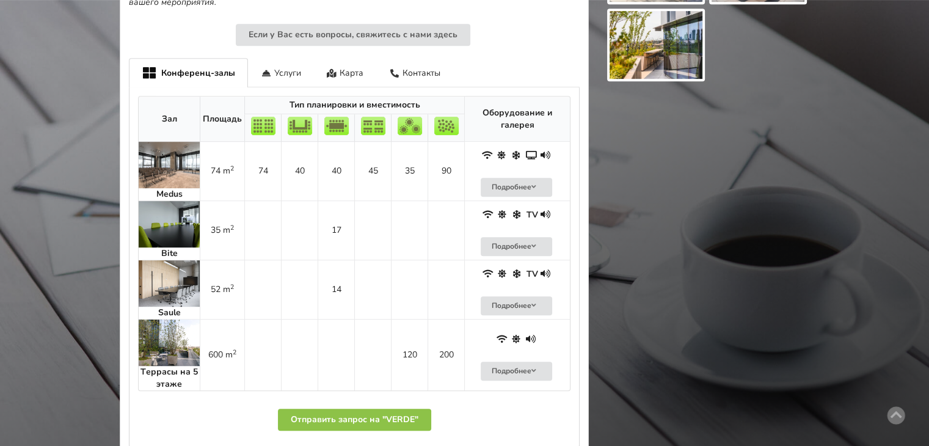
scroll to position [689, 0]
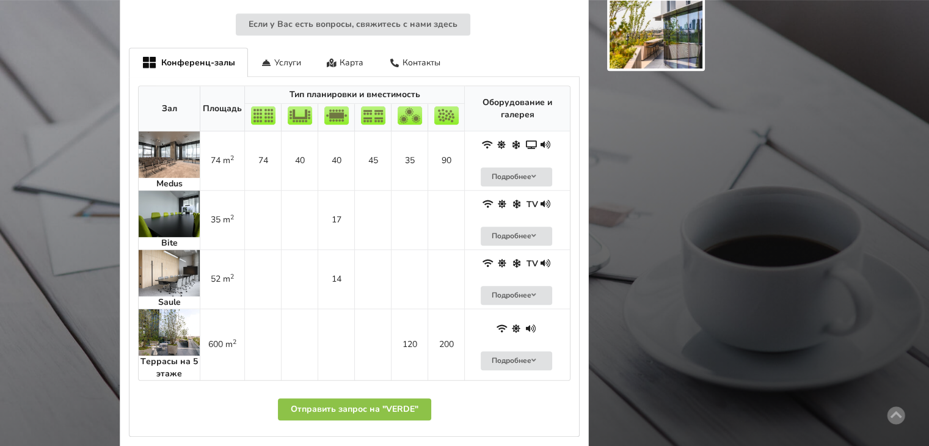
click at [187, 199] on img at bounding box center [169, 214] width 61 height 46
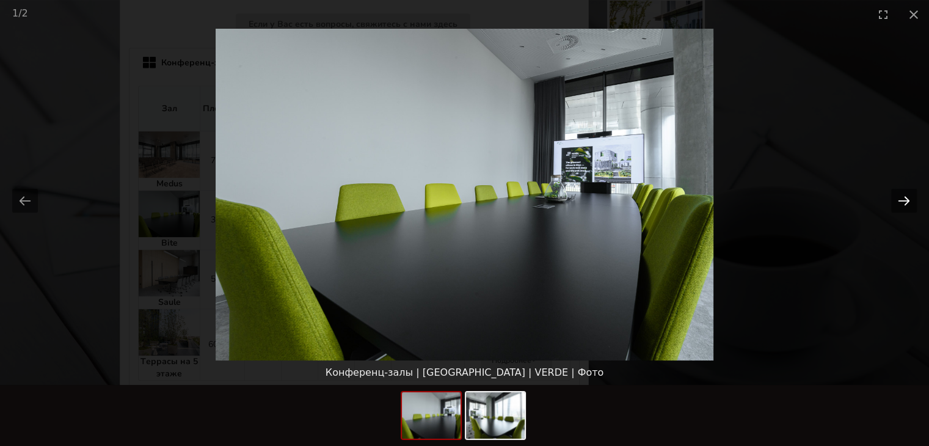
click at [908, 197] on button "Next slide" at bounding box center [905, 201] width 26 height 24
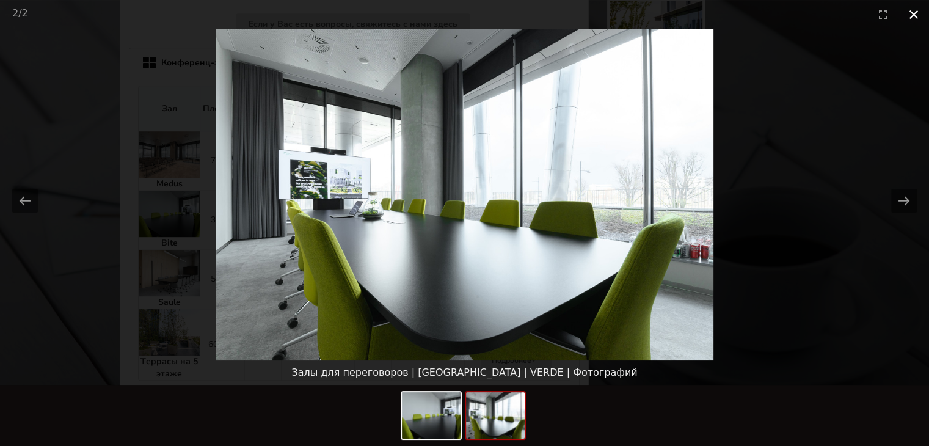
click at [919, 13] on button "Close gallery" at bounding box center [914, 14] width 31 height 29
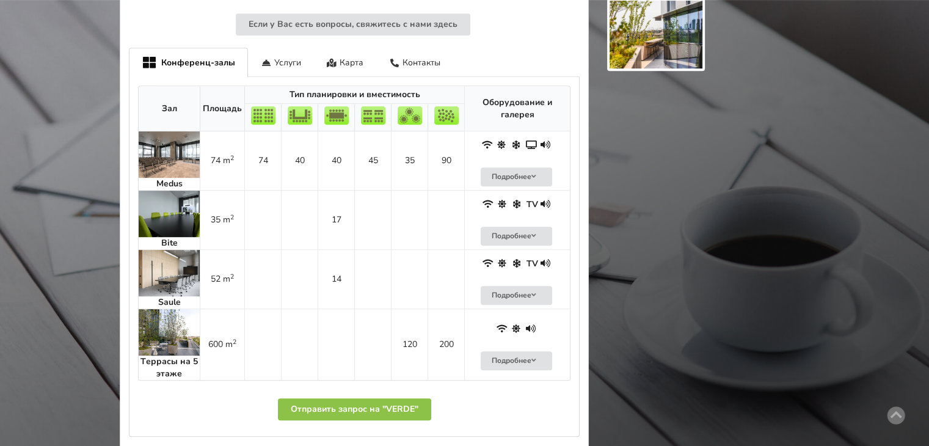
click at [167, 257] on img at bounding box center [169, 273] width 61 height 46
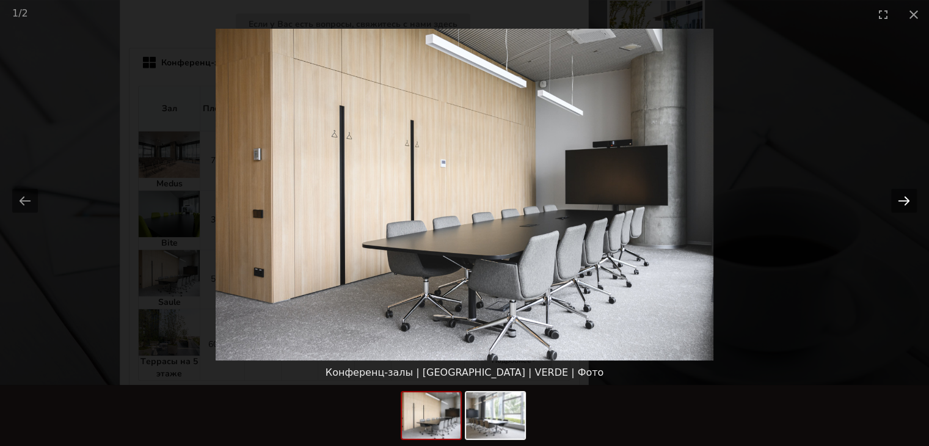
click at [907, 197] on button "Next slide" at bounding box center [905, 201] width 26 height 24
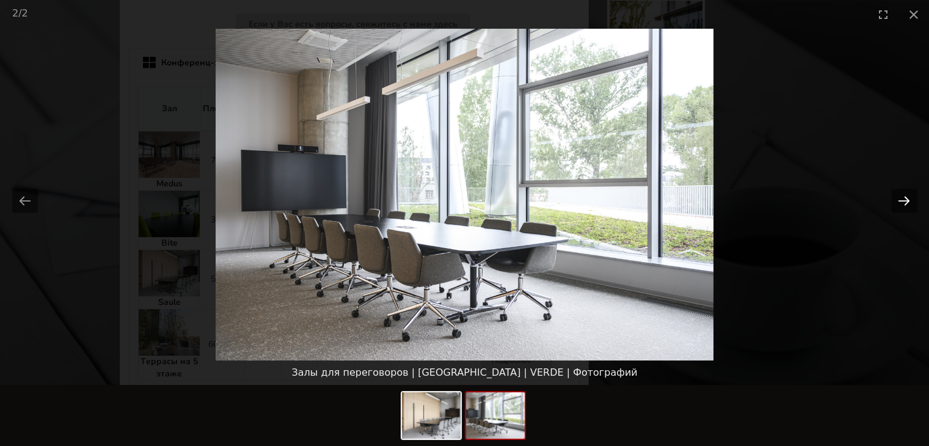
click at [907, 197] on button "Next slide" at bounding box center [905, 201] width 26 height 24
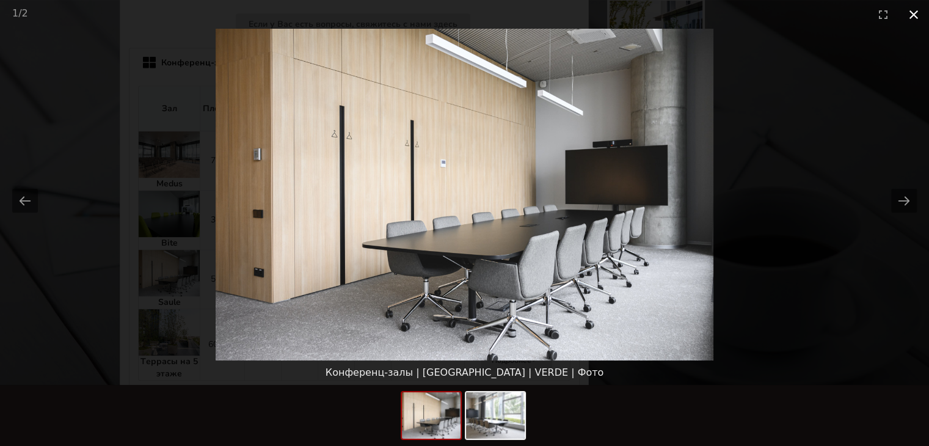
click at [914, 13] on button "Close gallery" at bounding box center [914, 14] width 31 height 29
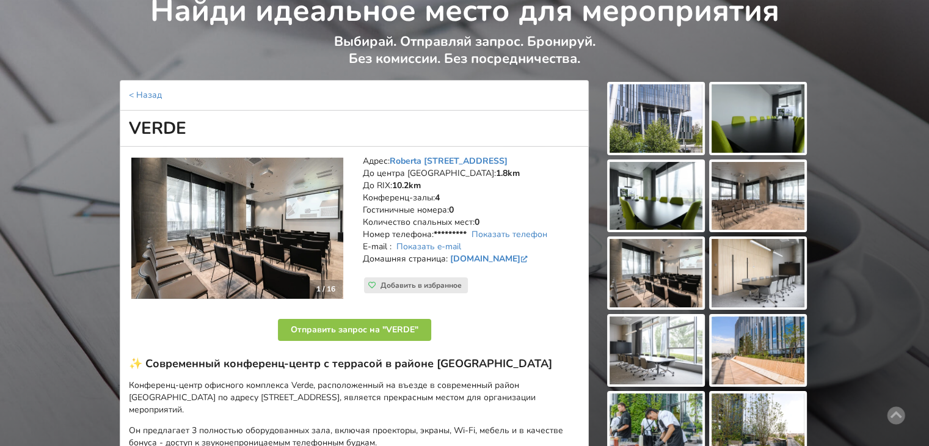
scroll to position [90, 0]
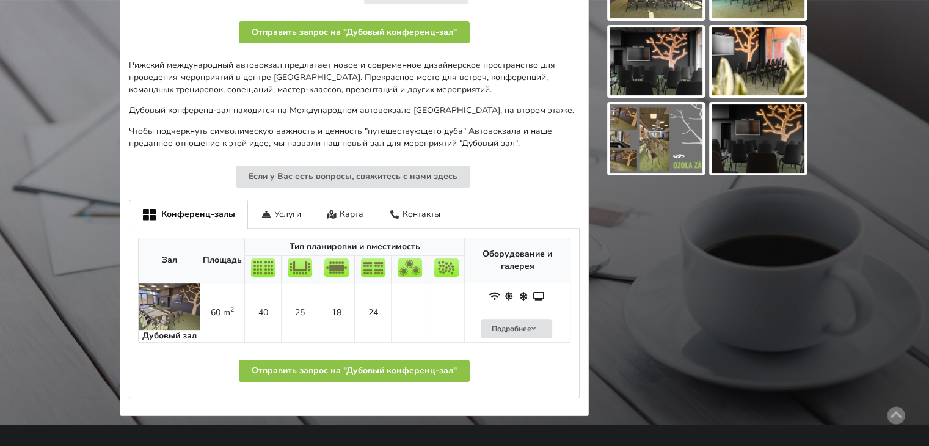
scroll to position [369, 0]
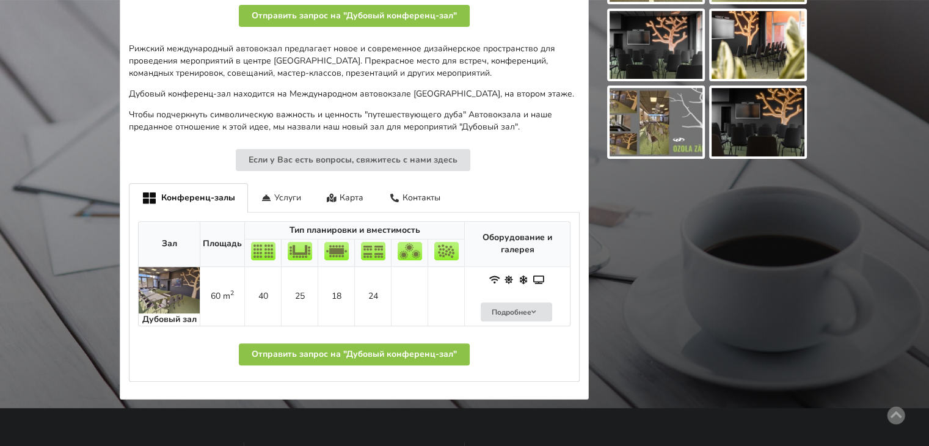
click at [178, 291] on img at bounding box center [169, 290] width 61 height 46
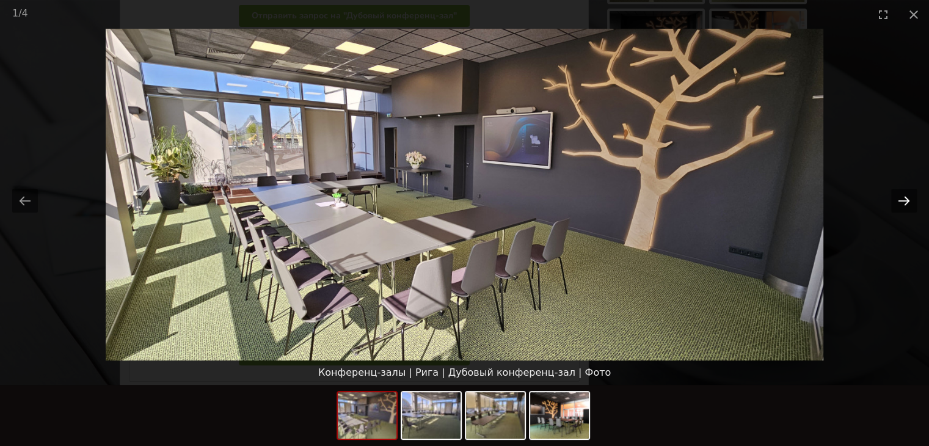
click at [904, 194] on button "Next slide" at bounding box center [905, 201] width 26 height 24
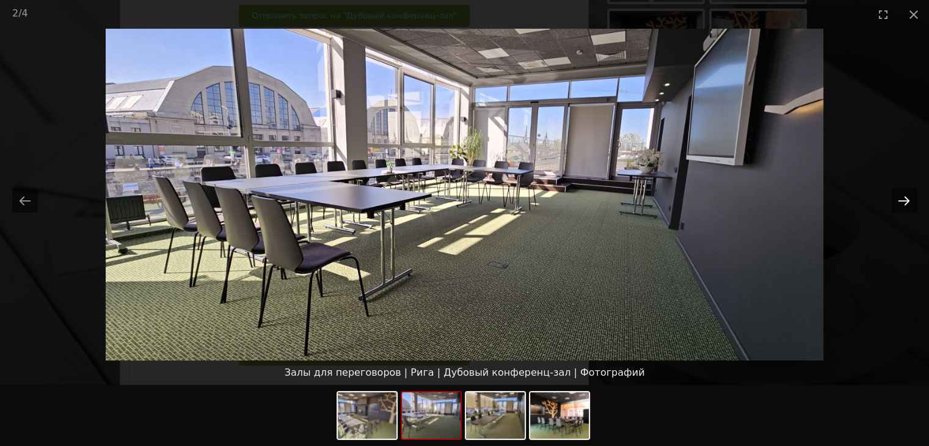
click at [904, 194] on button "Next slide" at bounding box center [905, 201] width 26 height 24
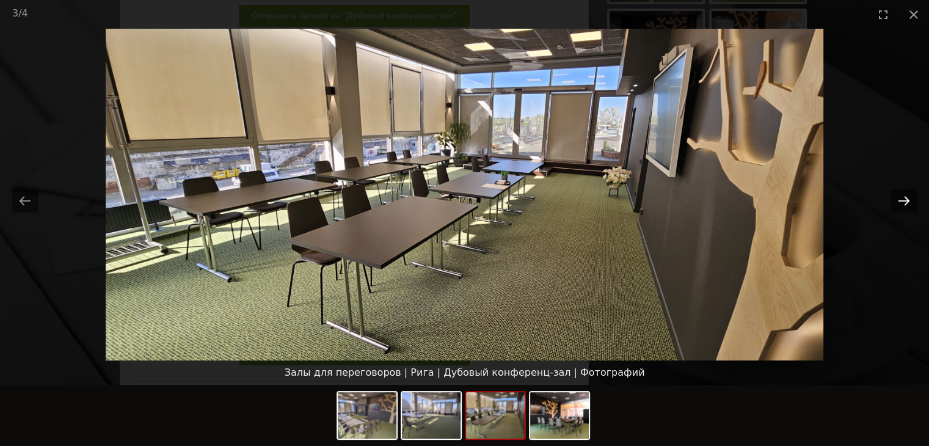
click at [904, 194] on button "Next slide" at bounding box center [905, 201] width 26 height 24
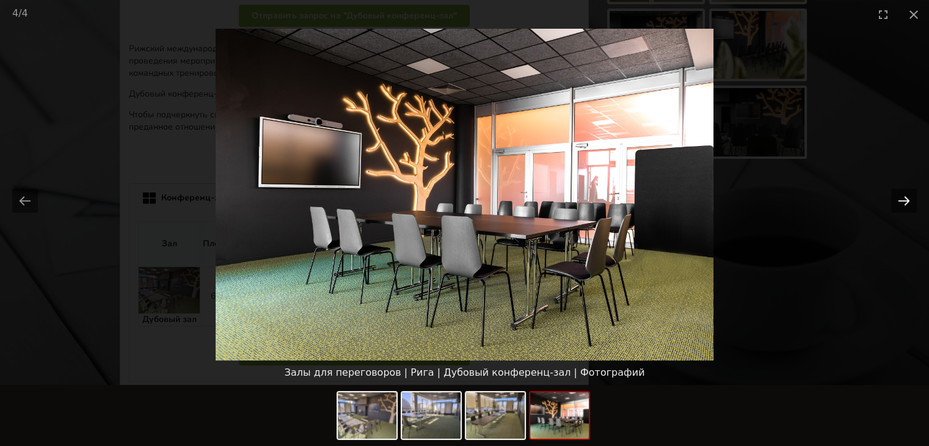
click at [904, 194] on button "Next slide" at bounding box center [905, 201] width 26 height 24
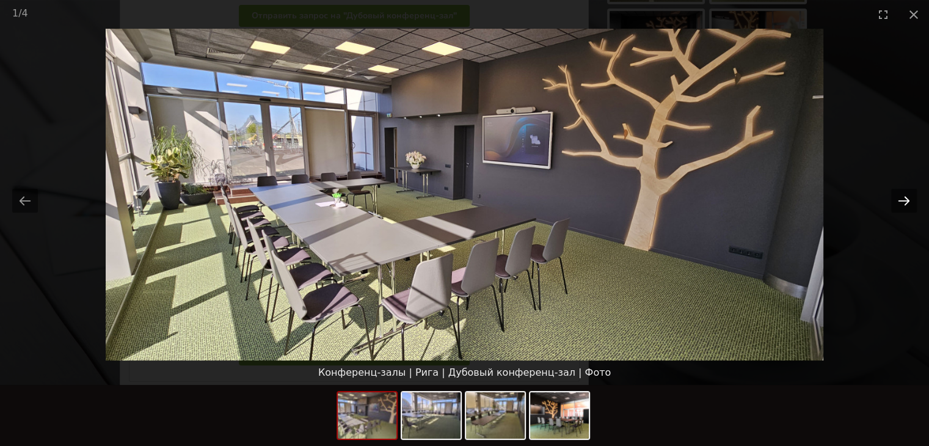
click at [904, 194] on button "Next slide" at bounding box center [905, 201] width 26 height 24
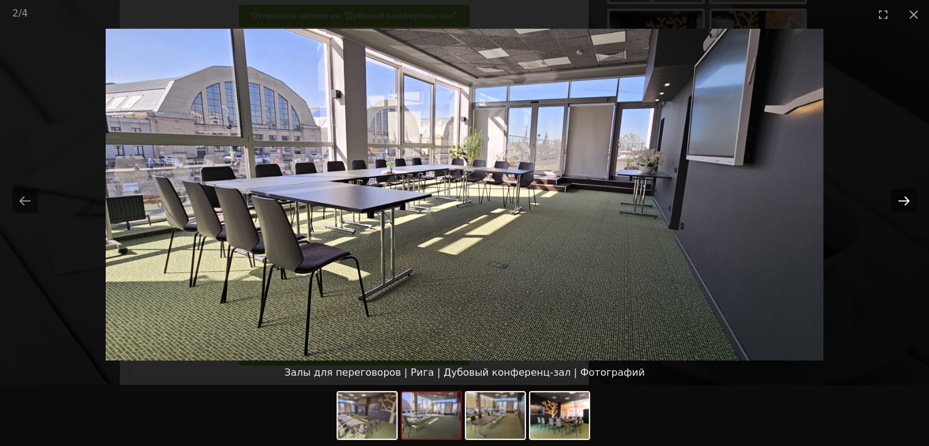
click at [904, 194] on button "Next slide" at bounding box center [905, 201] width 26 height 24
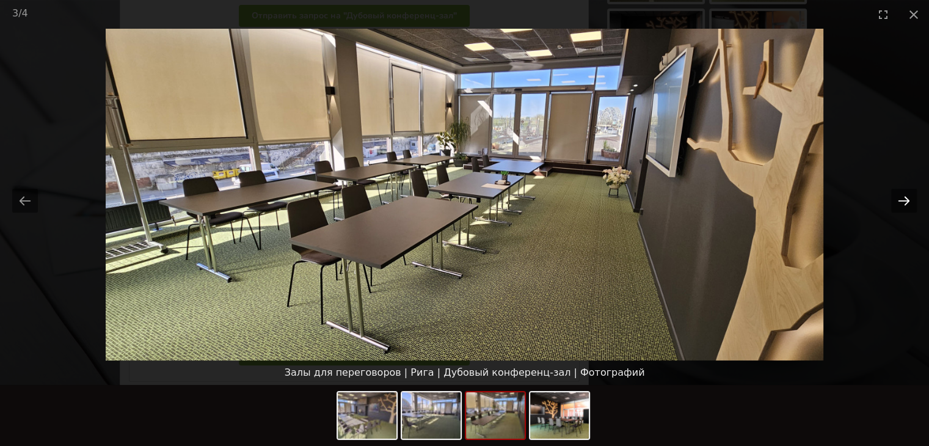
click at [904, 194] on button "Next slide" at bounding box center [905, 201] width 26 height 24
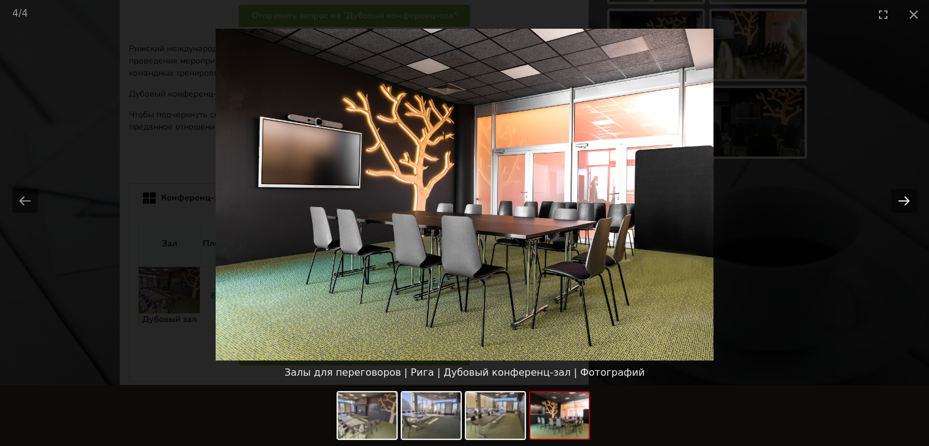
click at [904, 194] on button "Next slide" at bounding box center [905, 201] width 26 height 24
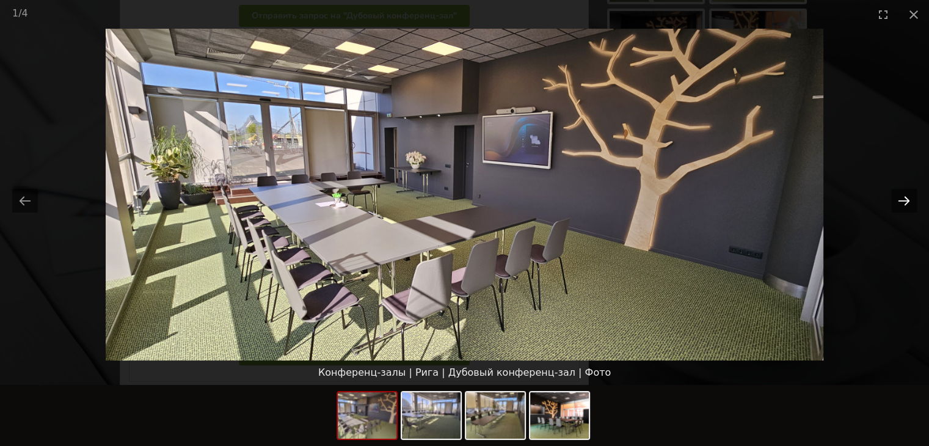
click at [904, 194] on button "Next slide" at bounding box center [905, 201] width 26 height 24
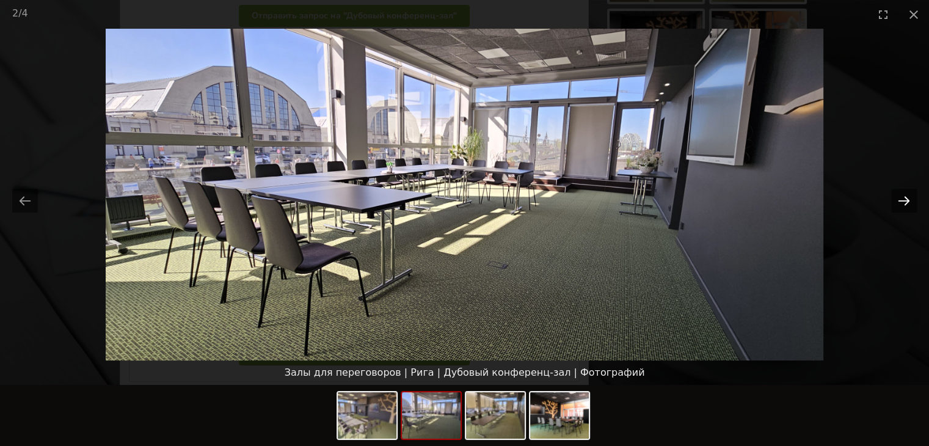
click at [904, 194] on button "Next slide" at bounding box center [905, 201] width 26 height 24
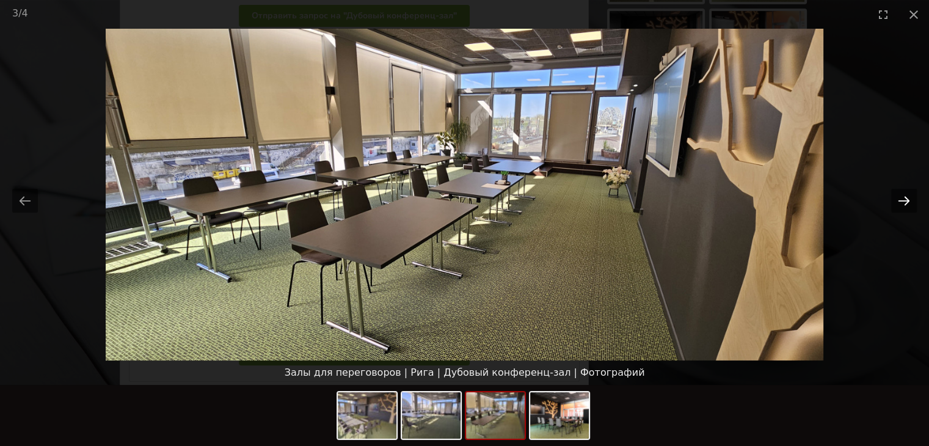
click at [904, 194] on button "Next slide" at bounding box center [905, 201] width 26 height 24
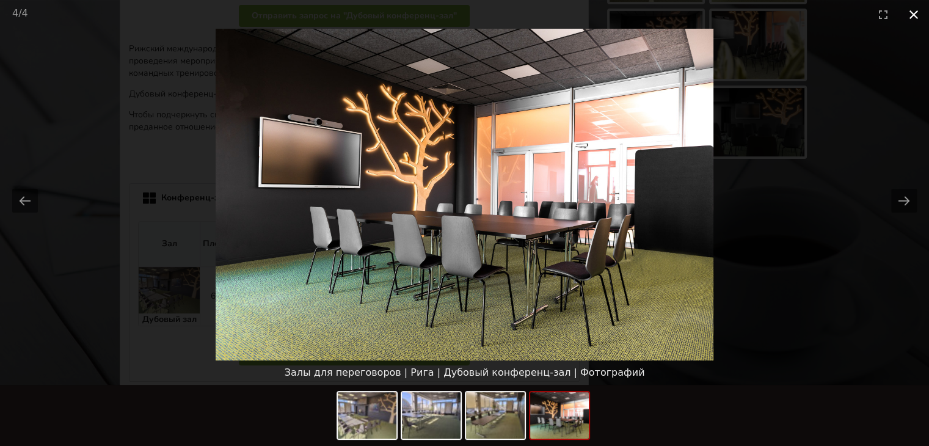
click at [917, 21] on button "Close gallery" at bounding box center [914, 14] width 31 height 29
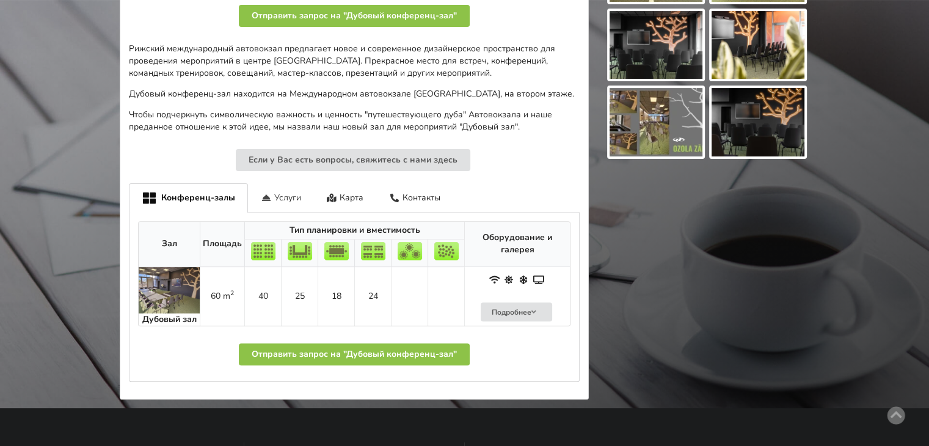
click at [285, 195] on div "Услуги" at bounding box center [281, 197] width 66 height 29
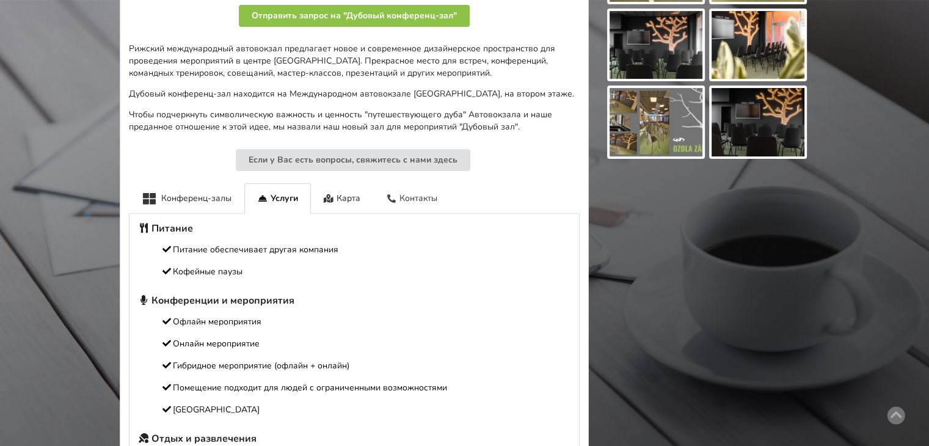
click at [414, 197] on div "Контакты" at bounding box center [411, 198] width 77 height 30
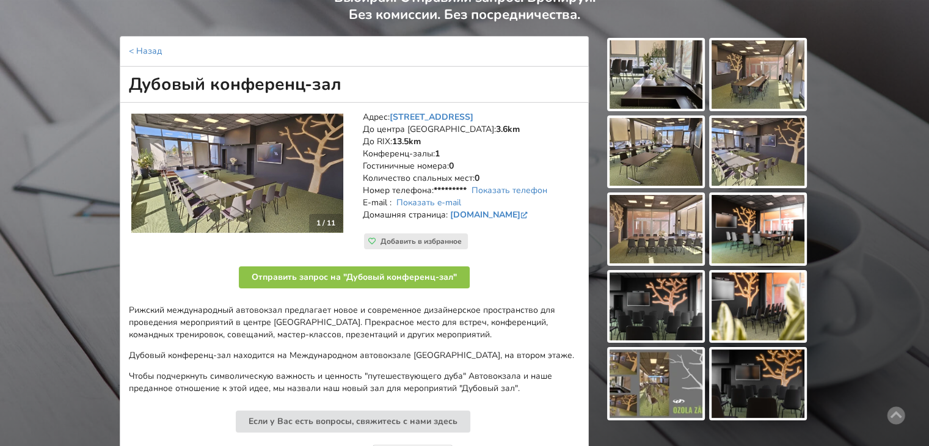
scroll to position [109, 0]
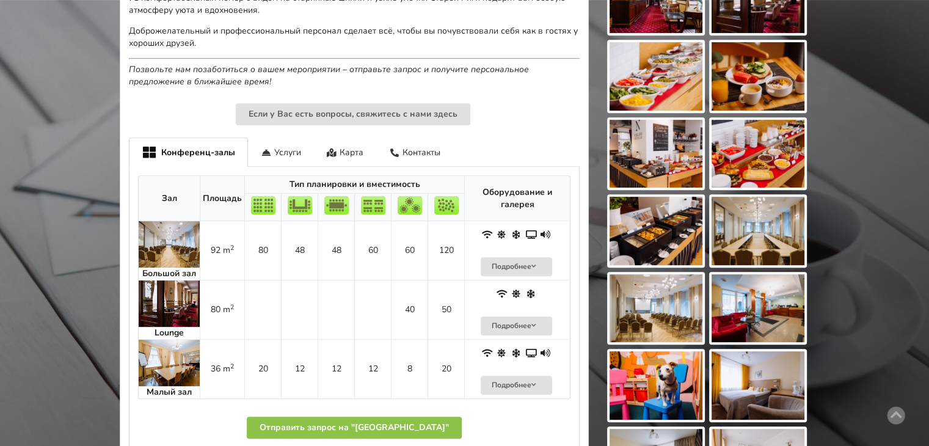
scroll to position [592, 0]
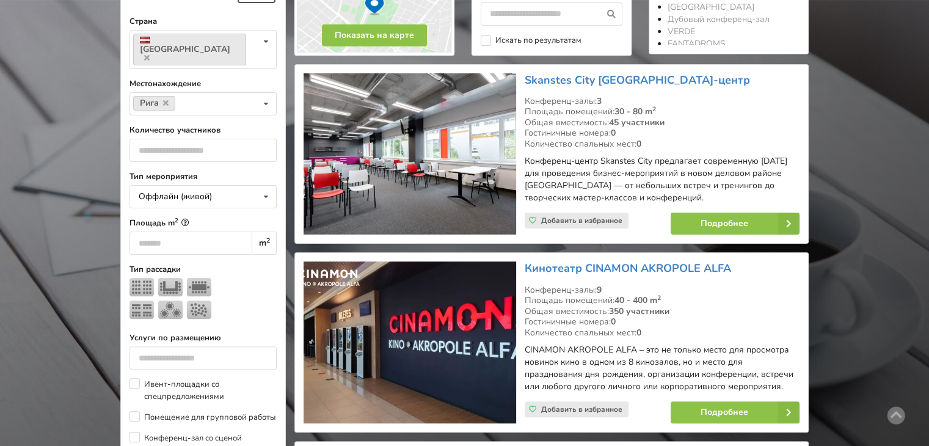
scroll to position [263, 0]
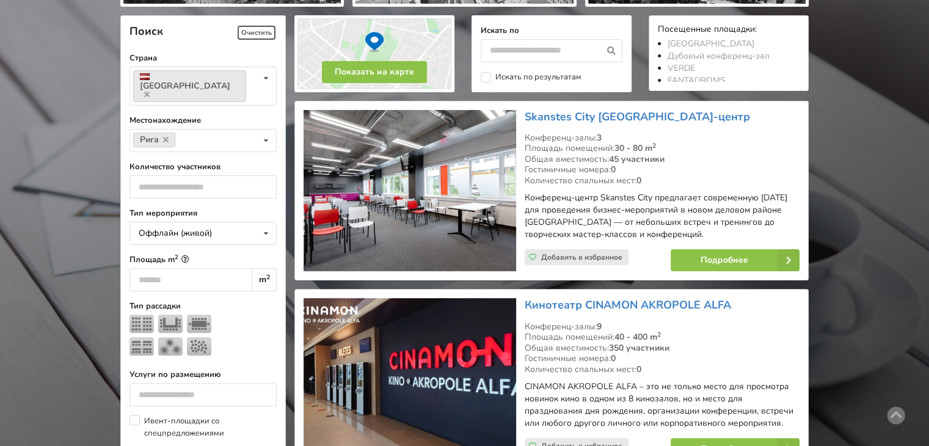
drag, startPoint x: 627, startPoint y: 116, endPoint x: 864, endPoint y: 159, distance: 241.0
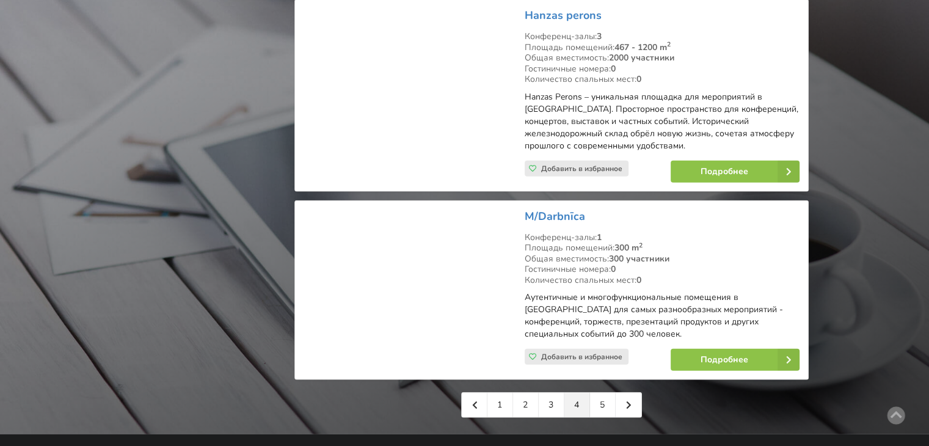
scroll to position [2878, 0]
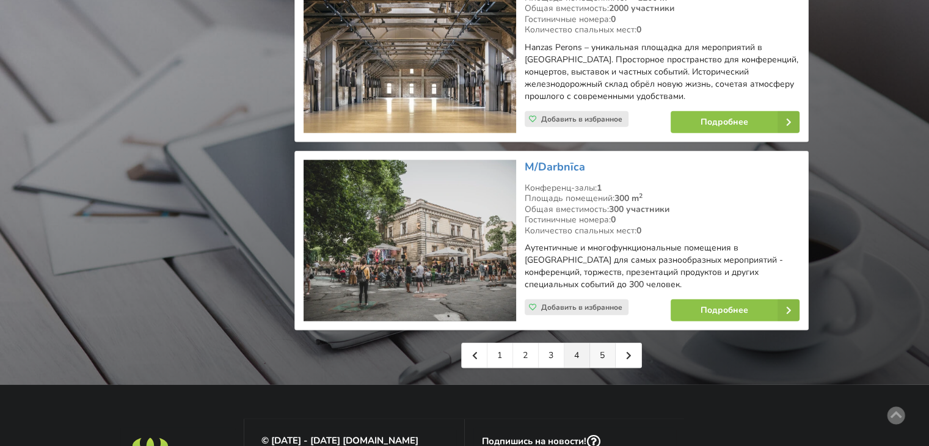
click at [605, 343] on link "5" at bounding box center [603, 355] width 26 height 24
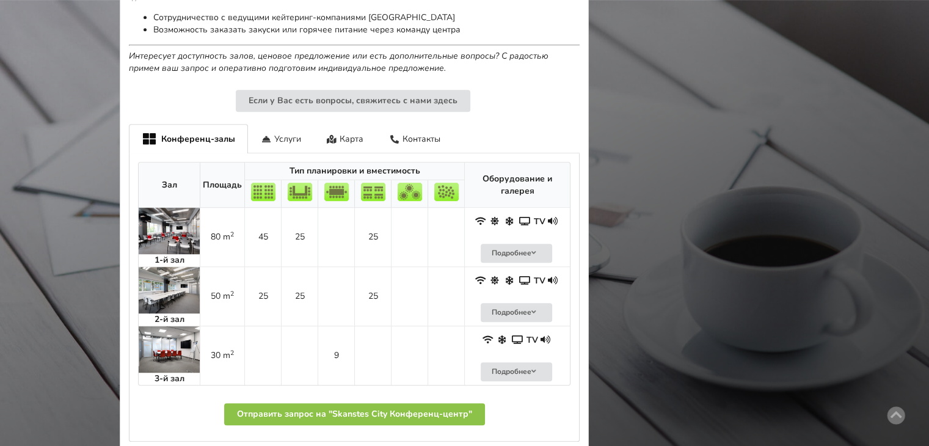
scroll to position [687, 0]
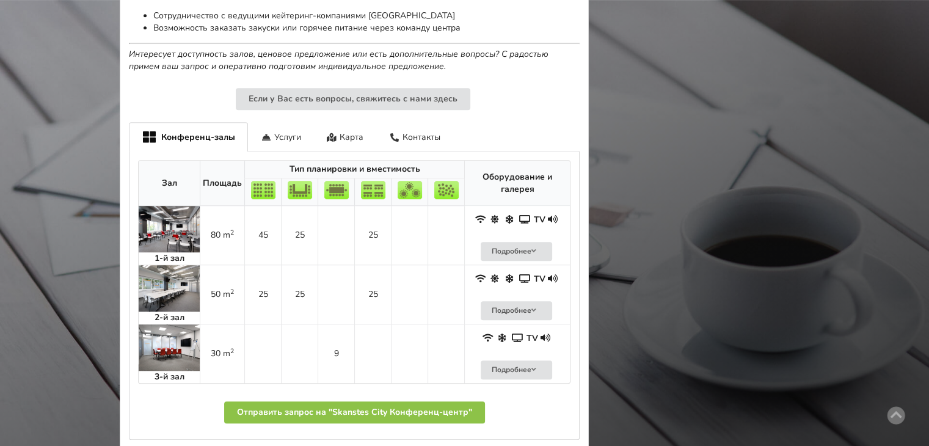
click at [169, 238] on img at bounding box center [169, 229] width 61 height 46
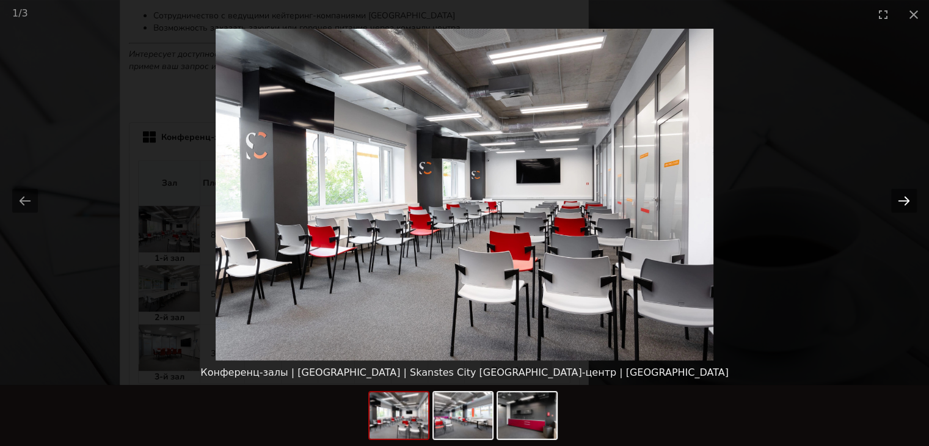
click at [903, 199] on button "Next slide" at bounding box center [905, 201] width 26 height 24
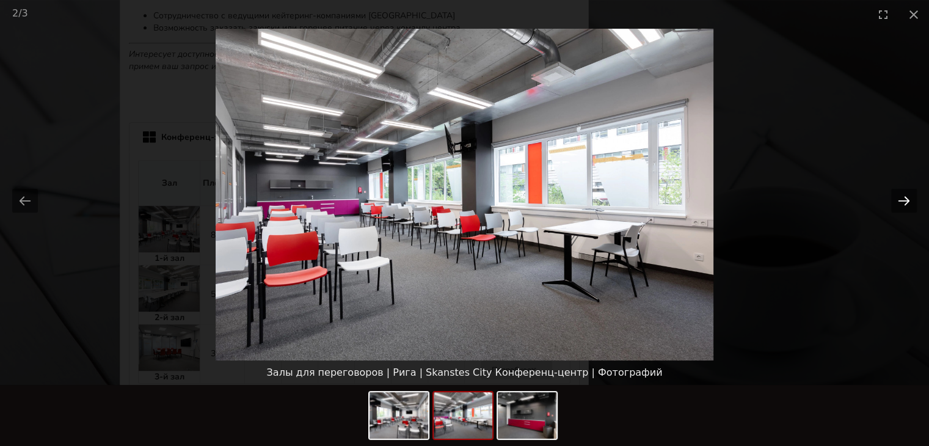
click at [903, 199] on button "Next slide" at bounding box center [905, 201] width 26 height 24
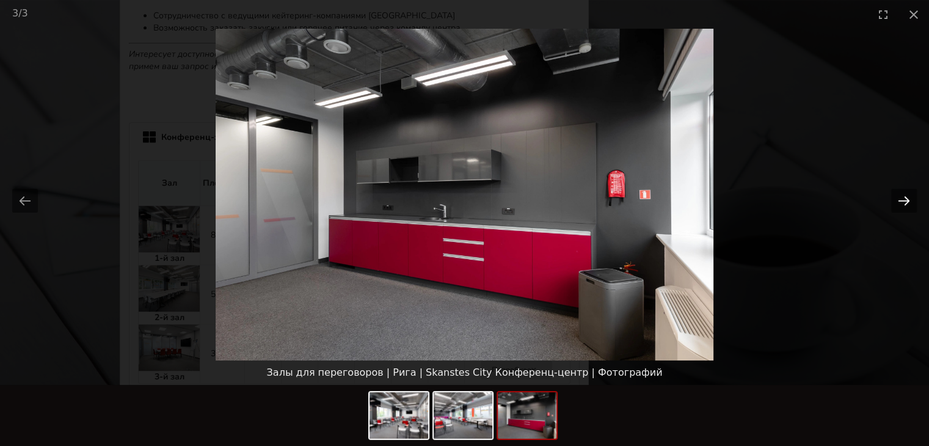
click at [903, 199] on button "Next slide" at bounding box center [905, 201] width 26 height 24
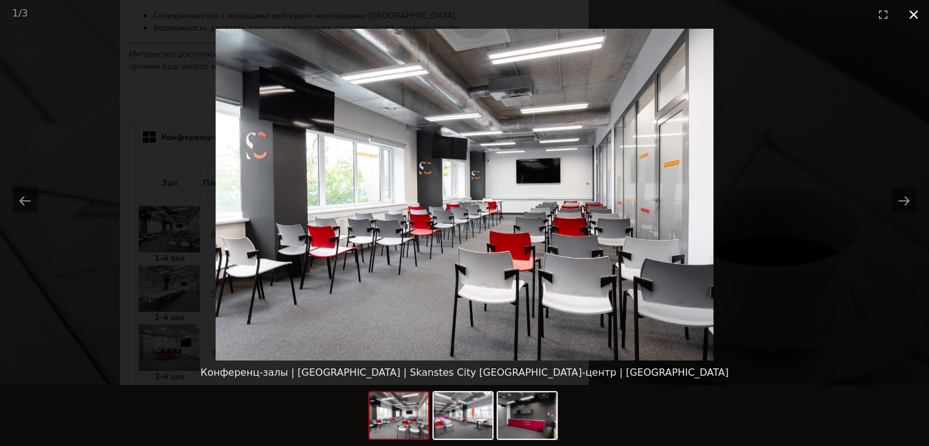
click at [914, 10] on button "Close gallery" at bounding box center [914, 14] width 31 height 29
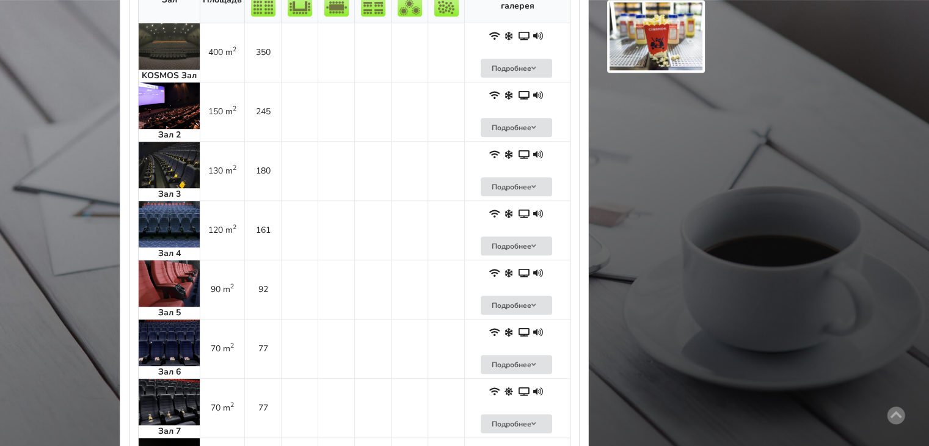
scroll to position [689, 0]
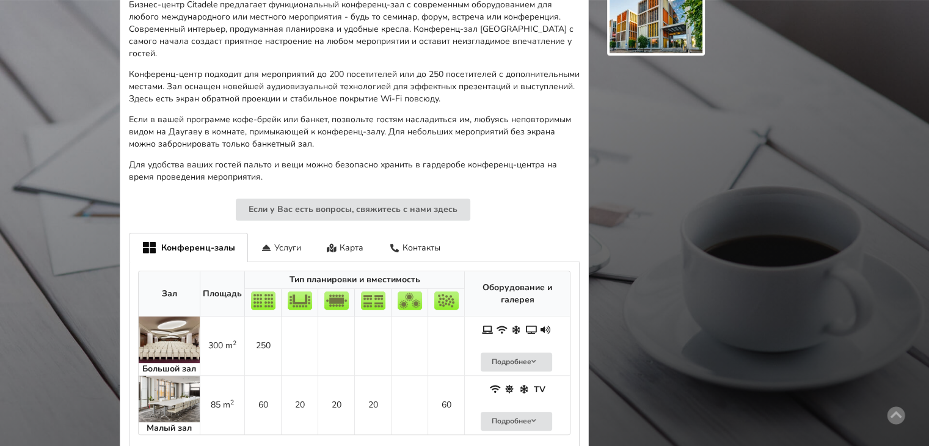
scroll to position [508, 0]
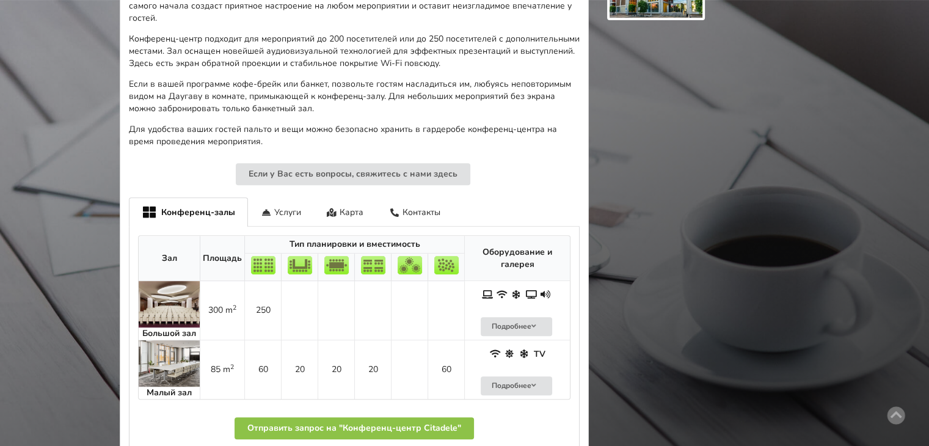
click at [174, 348] on img at bounding box center [169, 363] width 61 height 46
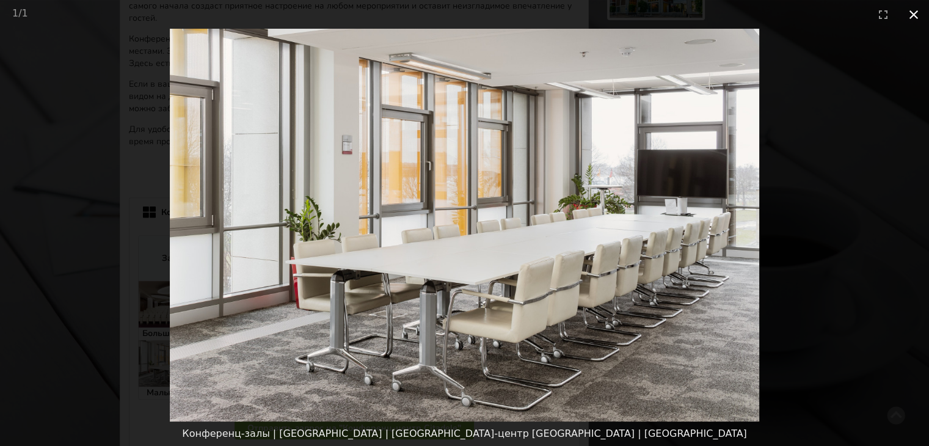
click at [915, 13] on button "Close gallery" at bounding box center [914, 14] width 31 height 29
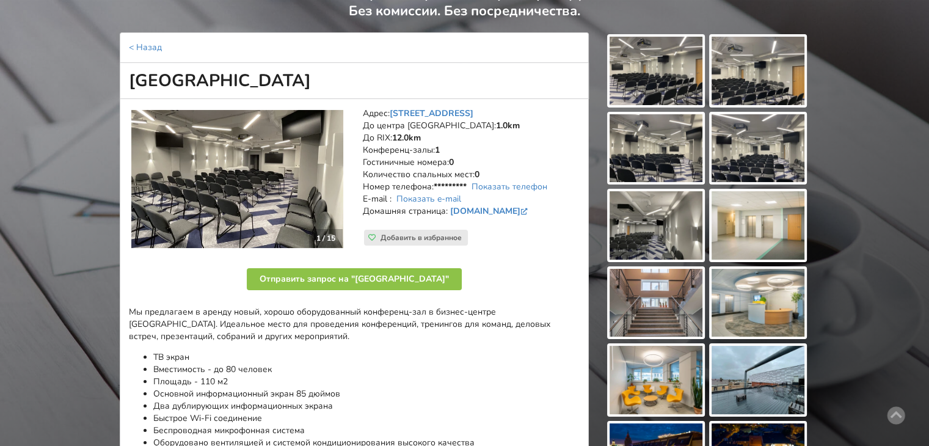
scroll to position [53, 0]
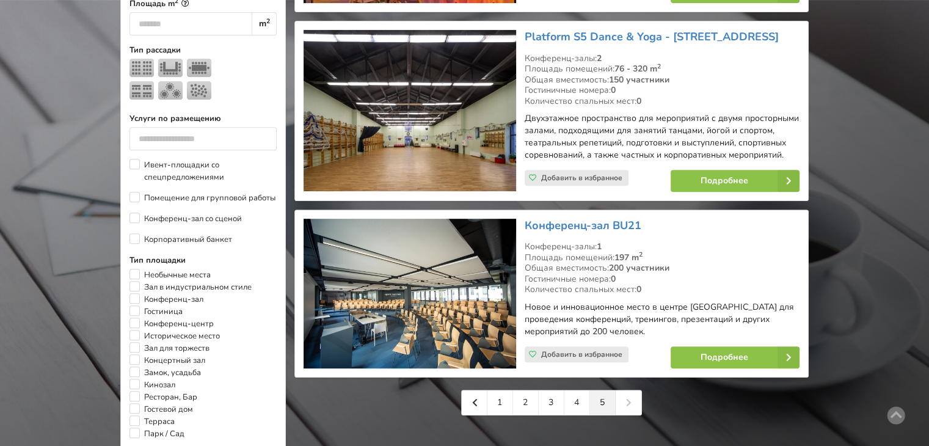
scroll to position [663, 0]
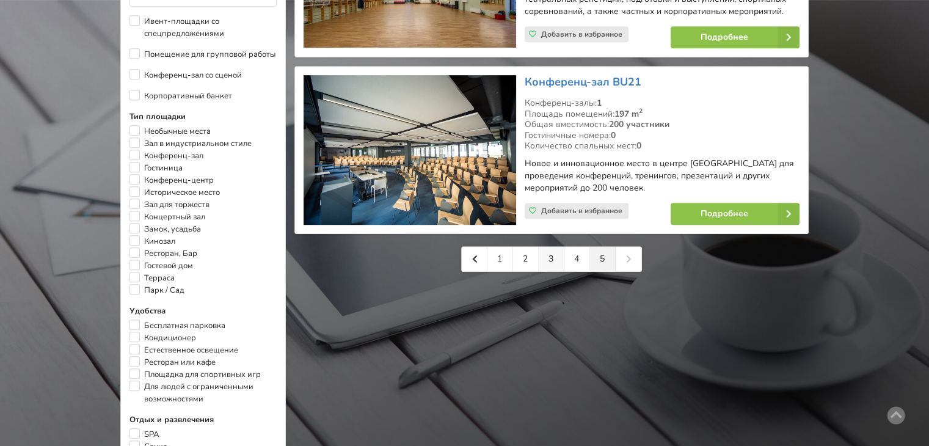
click at [551, 257] on link "3" at bounding box center [552, 259] width 26 height 24
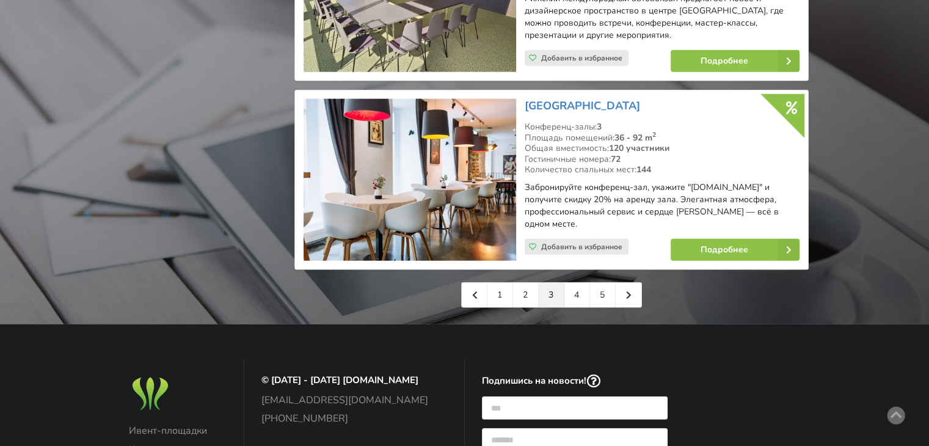
scroll to position [2932, 0]
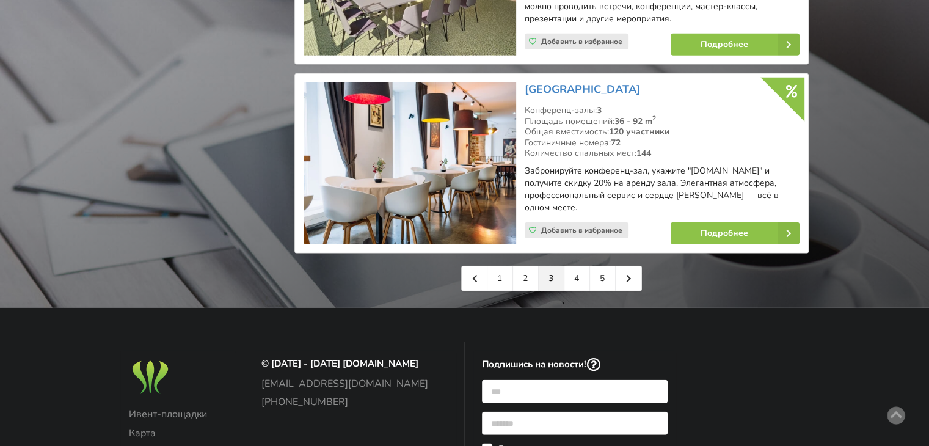
click at [522, 266] on link "2" at bounding box center [526, 278] width 26 height 24
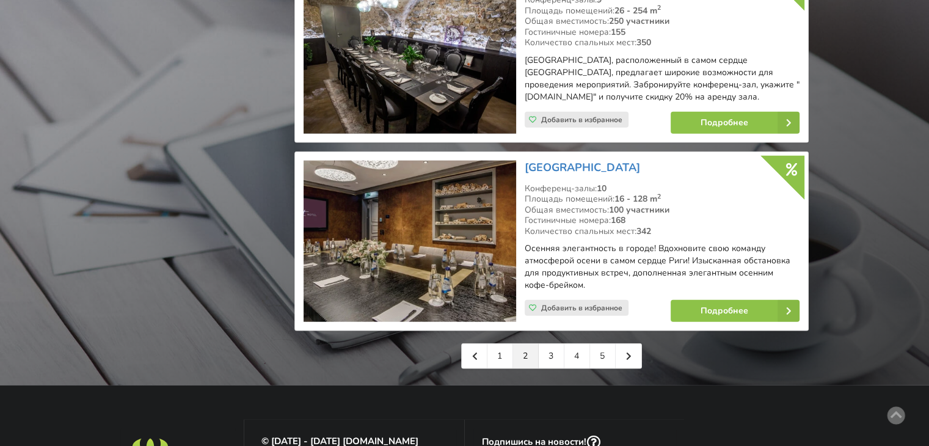
scroll to position [2813, 0]
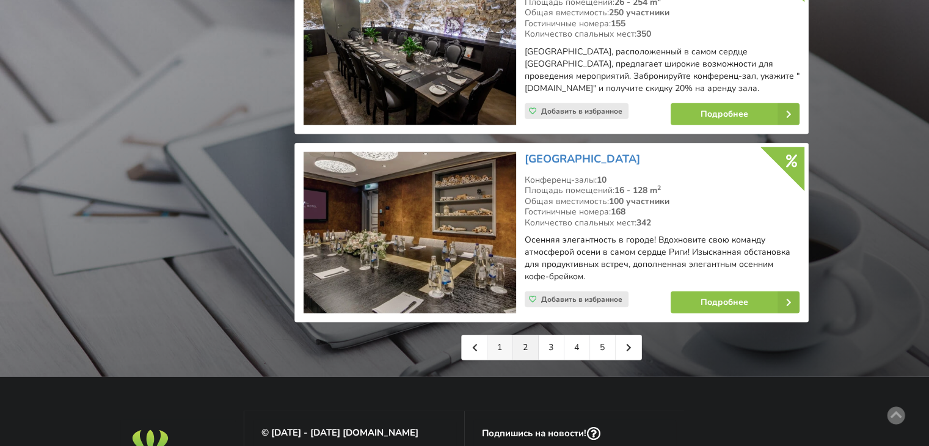
click at [501, 335] on link "1" at bounding box center [501, 347] width 26 height 24
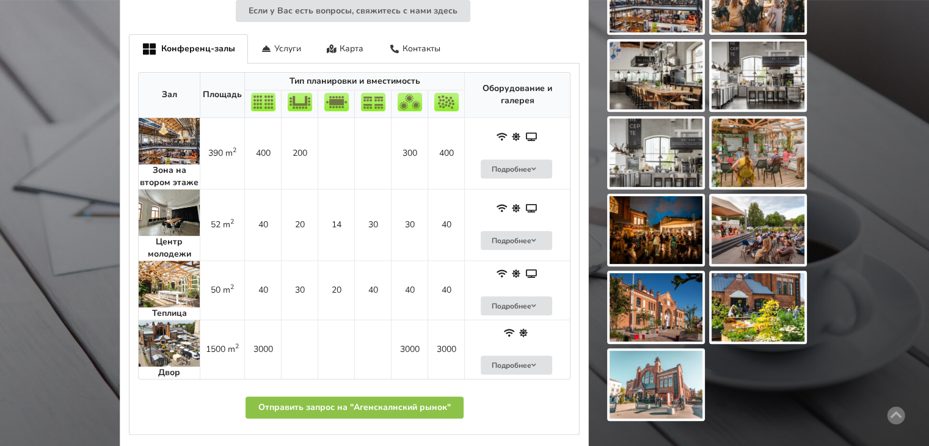
scroll to position [491, 0]
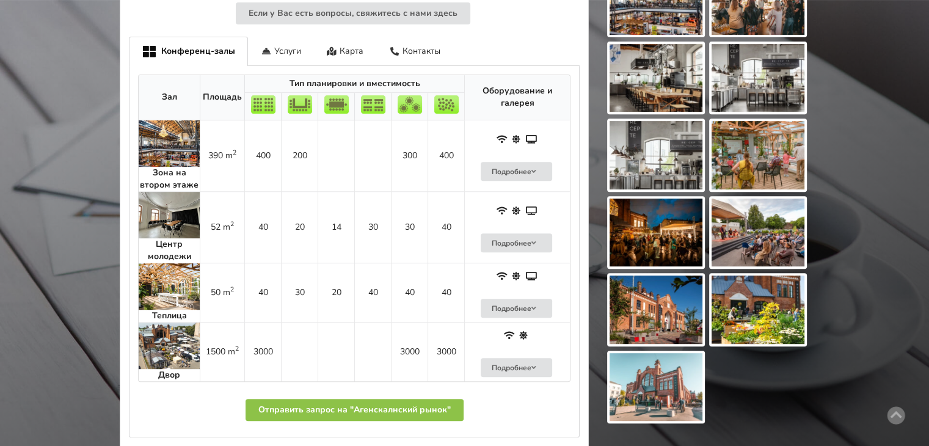
drag, startPoint x: 0, startPoint y: 0, endPoint x: 938, endPoint y: 233, distance: 966.4
click at [191, 208] on img at bounding box center [169, 215] width 61 height 46
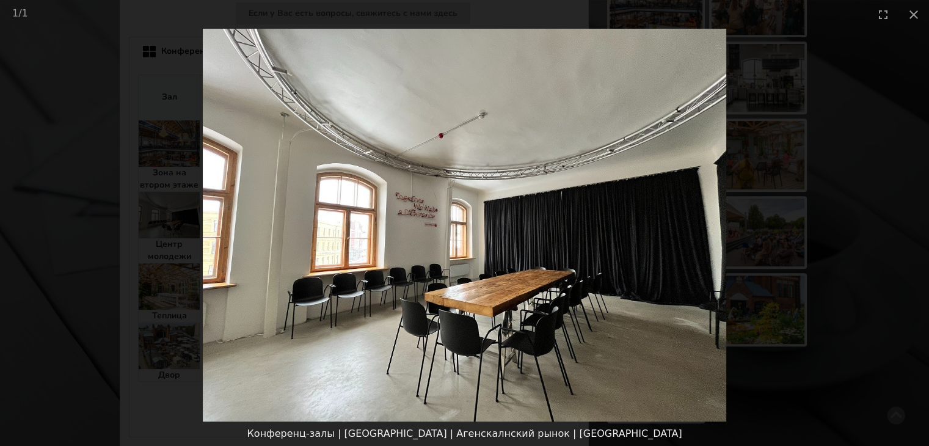
click at [718, 215] on img at bounding box center [465, 225] width 524 height 393
click at [914, 14] on button "Close gallery" at bounding box center [914, 14] width 31 height 29
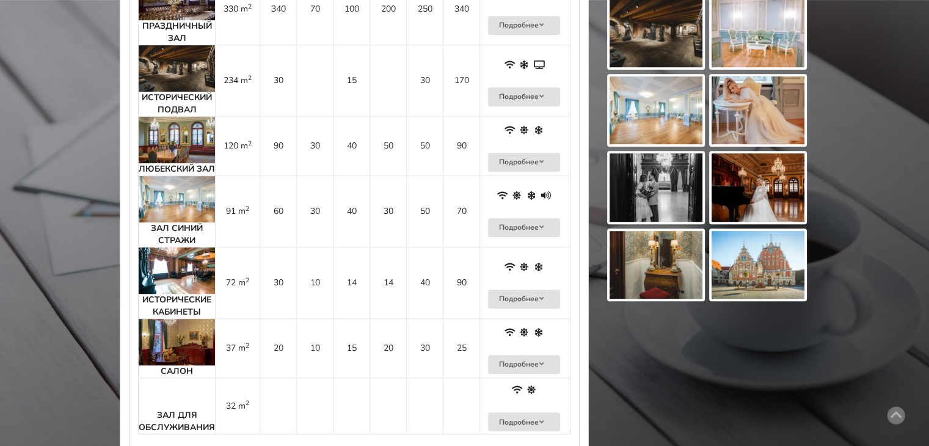
scroll to position [777, 0]
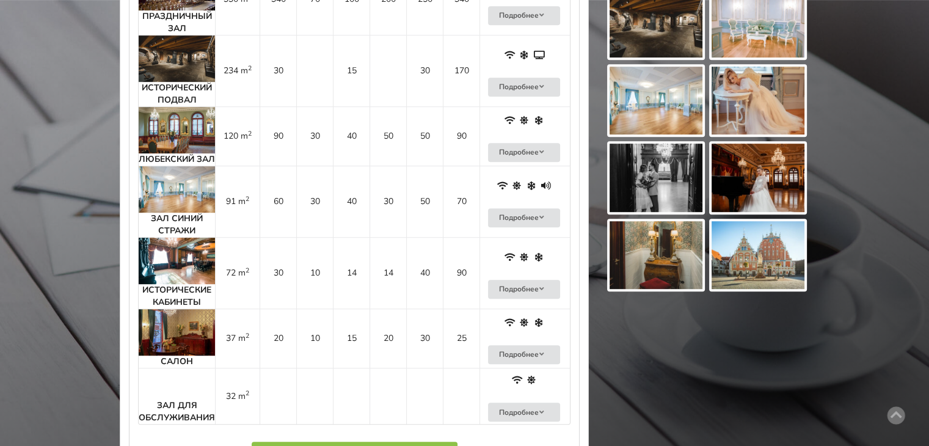
click at [184, 255] on img at bounding box center [177, 261] width 76 height 46
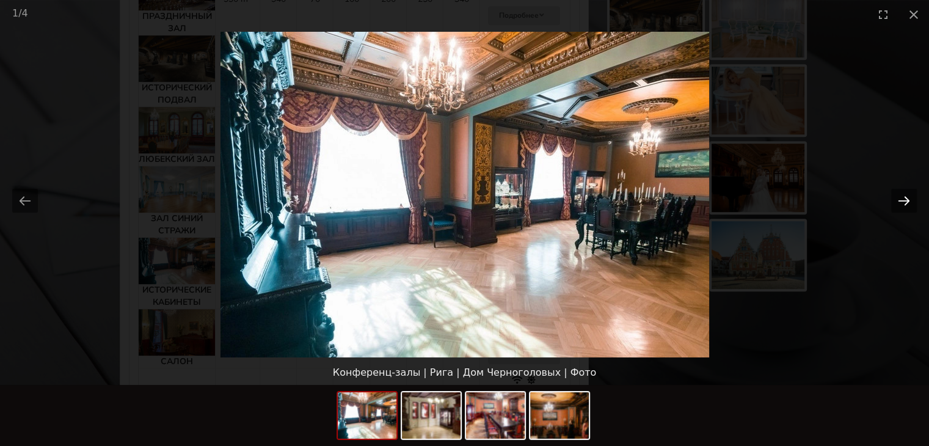
click at [909, 198] on button "Next slide" at bounding box center [905, 201] width 26 height 24
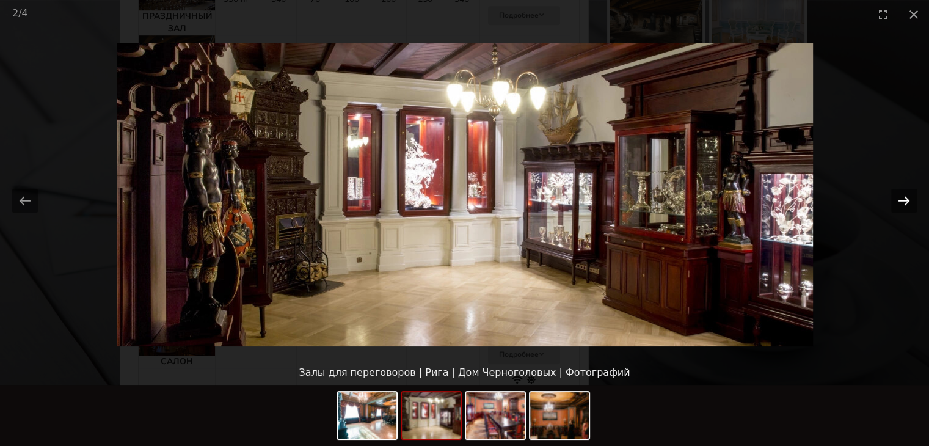
click at [909, 198] on button "Next slide" at bounding box center [905, 201] width 26 height 24
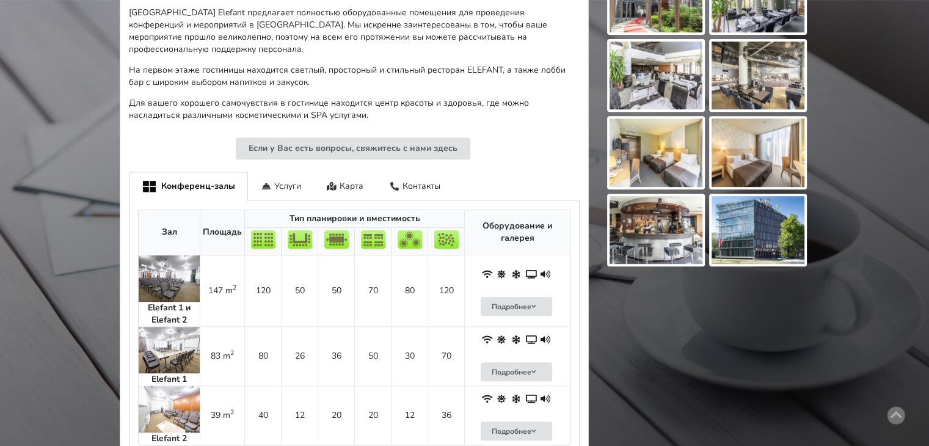
scroll to position [489, 0]
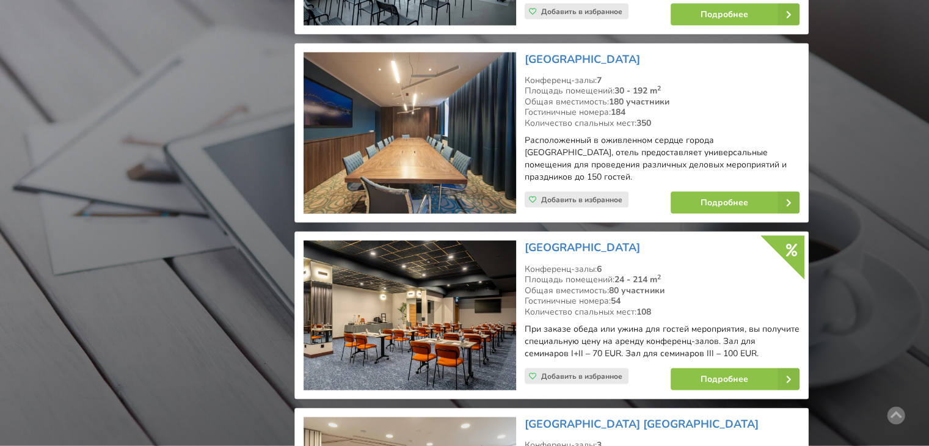
scroll to position [2307, 0]
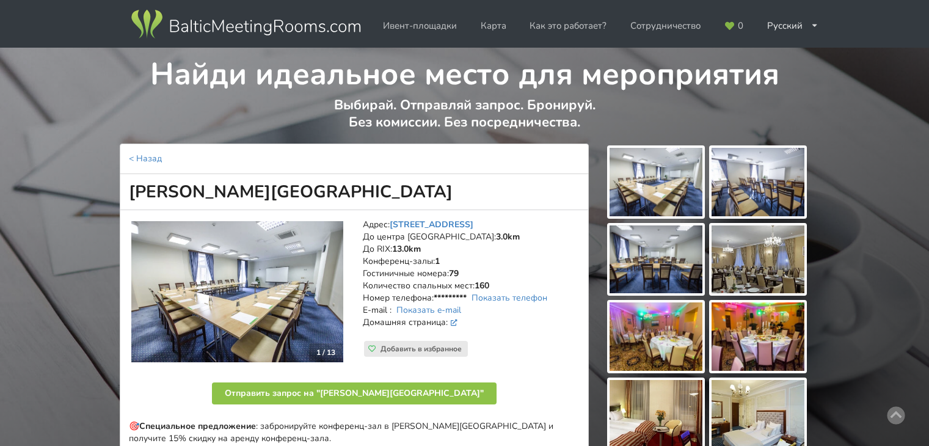
scroll to position [14, 0]
